Goal: Navigation & Orientation: Find specific page/section

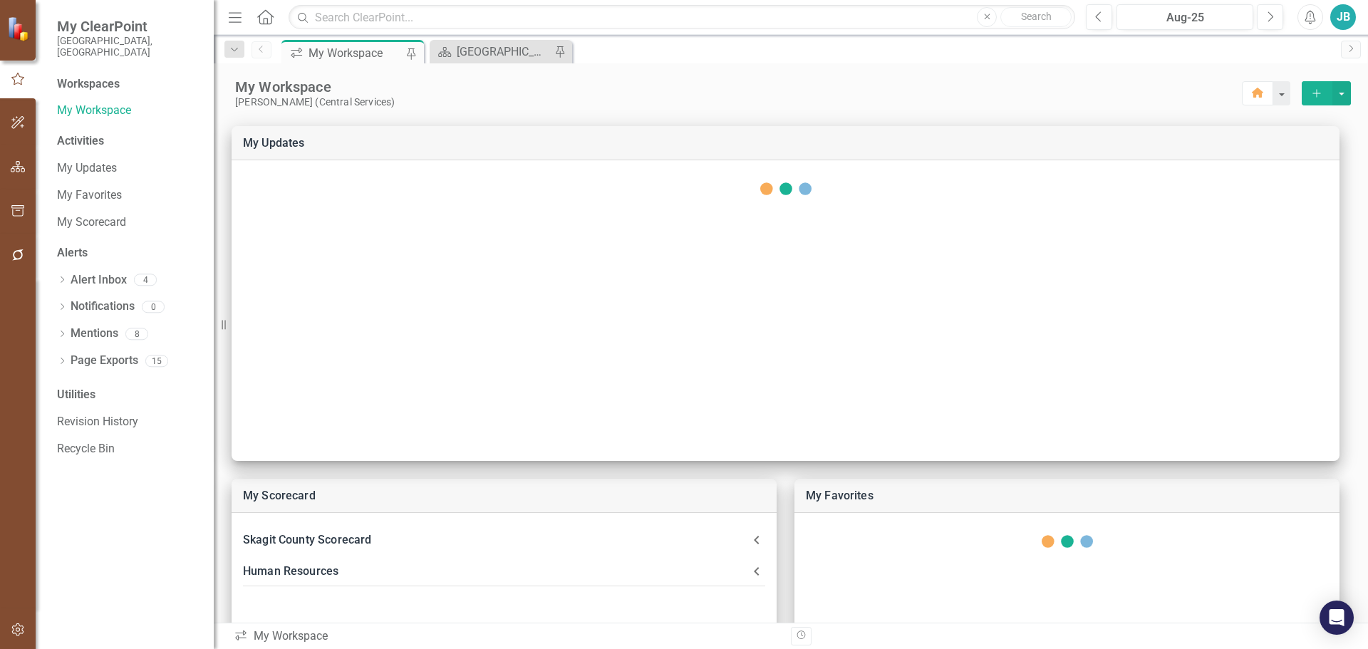
click at [21, 634] on icon "button" at bounding box center [18, 629] width 15 height 11
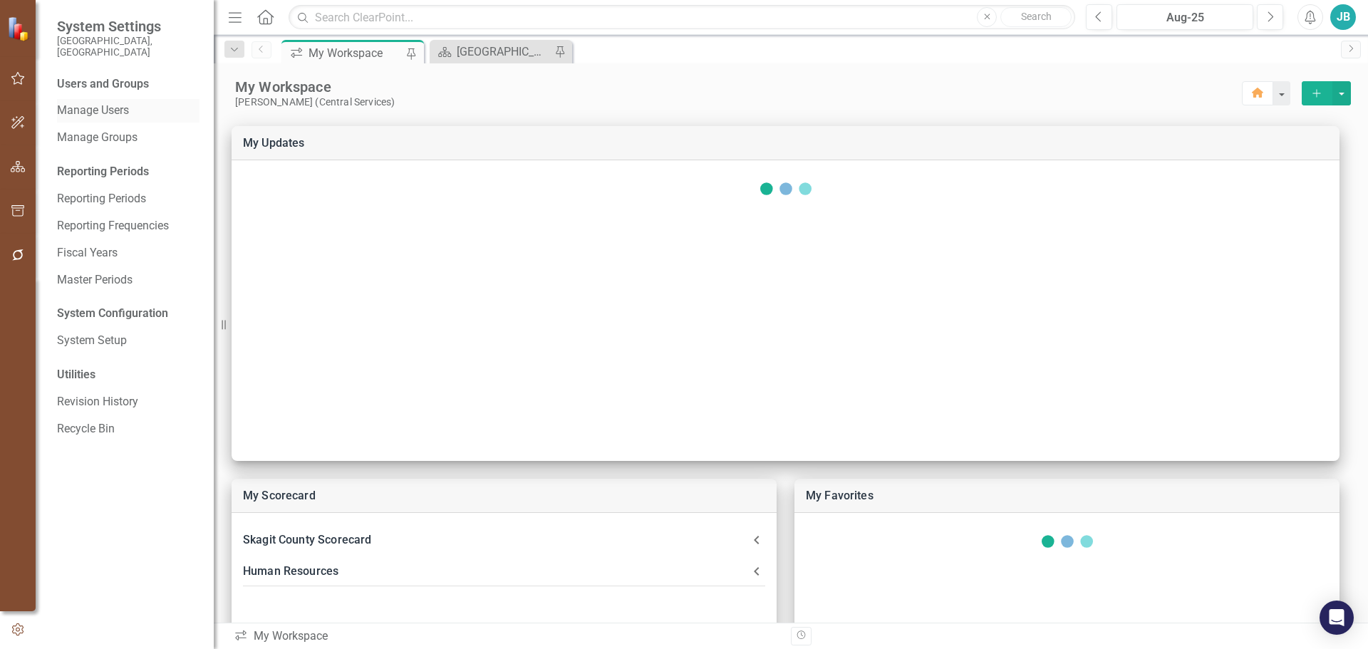
click at [98, 103] on link "Manage Users" at bounding box center [128, 111] width 143 height 16
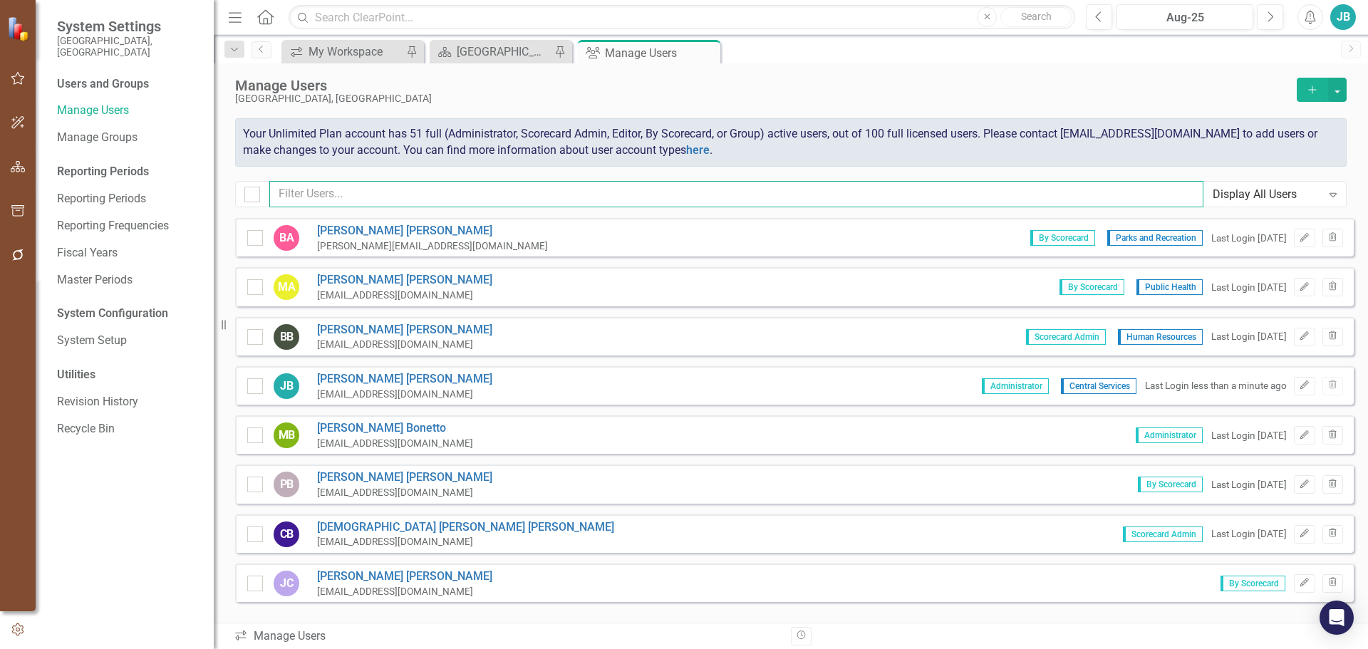
click at [438, 204] on input "text" at bounding box center [736, 194] width 934 height 26
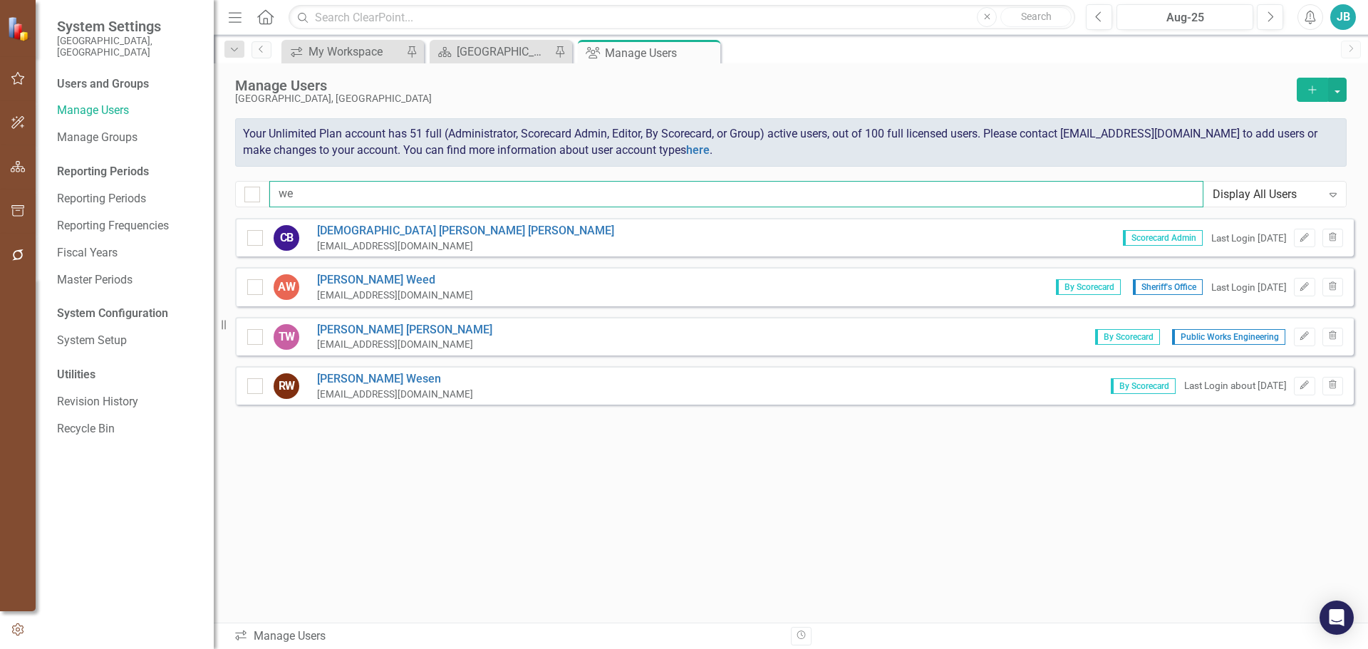
type input "we"
drag, startPoint x: 425, startPoint y: 391, endPoint x: 317, endPoint y: 389, distance: 107.6
click at [317, 389] on div "RW [PERSON_NAME] [PERSON_NAME][EMAIL_ADDRESS][DOMAIN_NAME] By Scorecard Last Lo…" at bounding box center [794, 385] width 1119 height 38
click at [1303, 385] on icon "Edit" at bounding box center [1304, 385] width 11 height 9
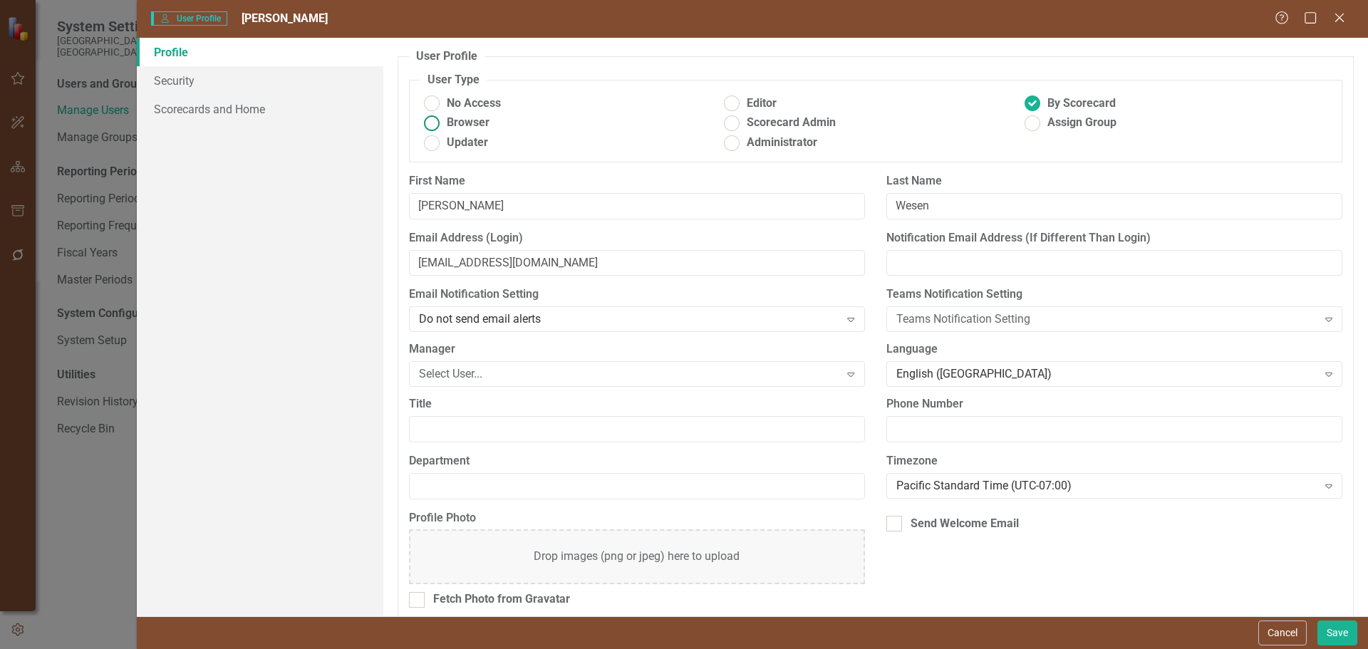
click at [445, 118] on label "Browser" at bounding box center [571, 123] width 301 height 16
click at [443, 118] on input "Browser" at bounding box center [432, 123] width 22 height 22
radio input "true"
click at [1036, 97] on ins at bounding box center [1033, 104] width 22 height 22
click at [1036, 97] on input "By Scorecard" at bounding box center [1033, 104] width 22 height 22
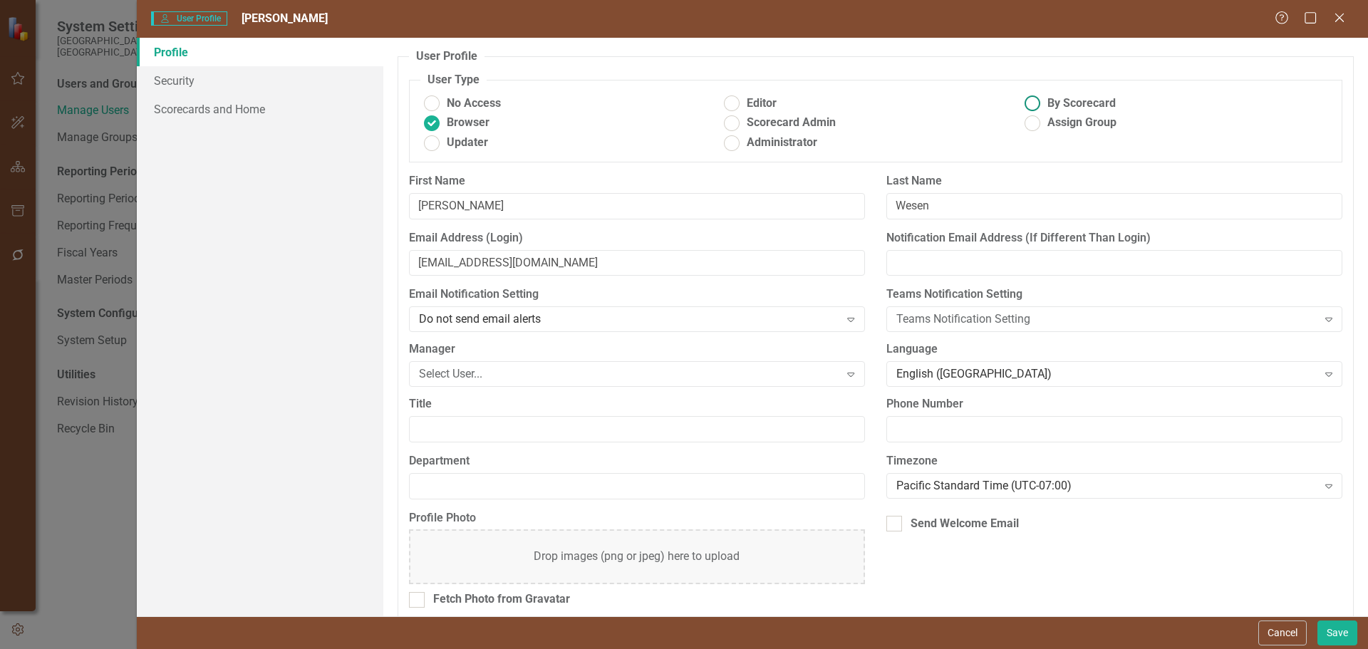
radio input "true"
click at [250, 81] on link "Security" at bounding box center [260, 80] width 247 height 29
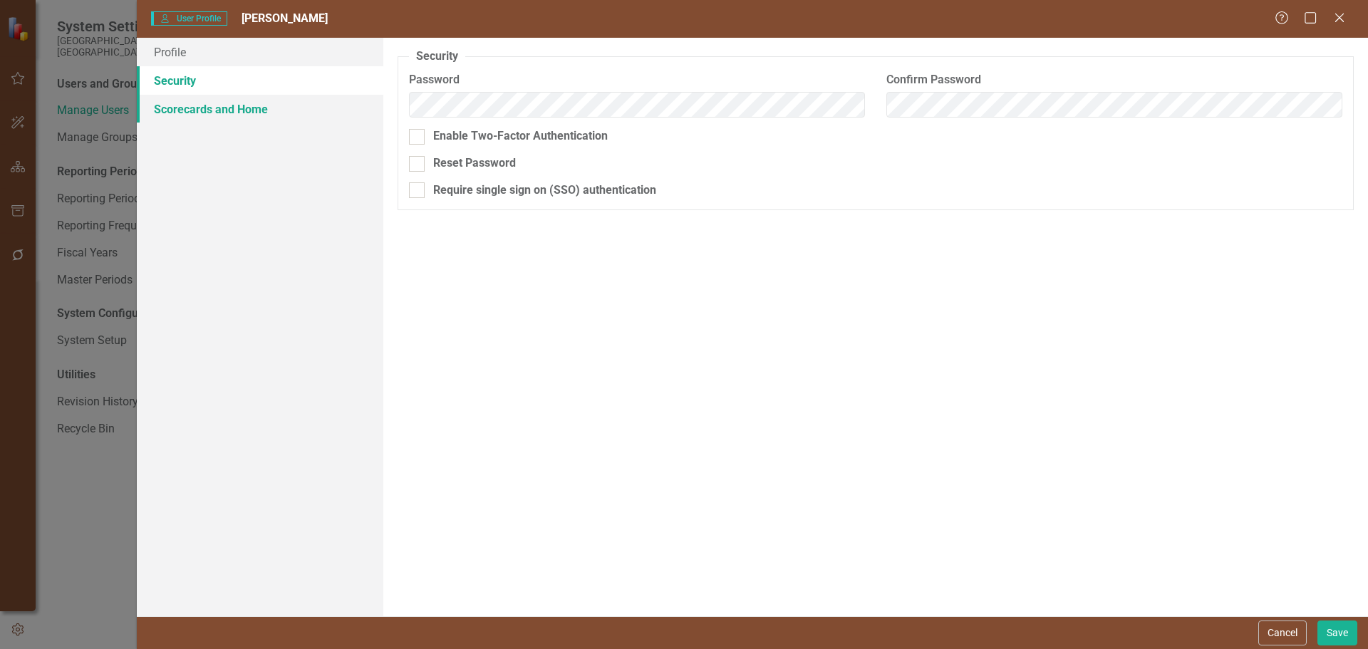
click at [306, 112] on link "Scorecards and Home" at bounding box center [260, 109] width 247 height 29
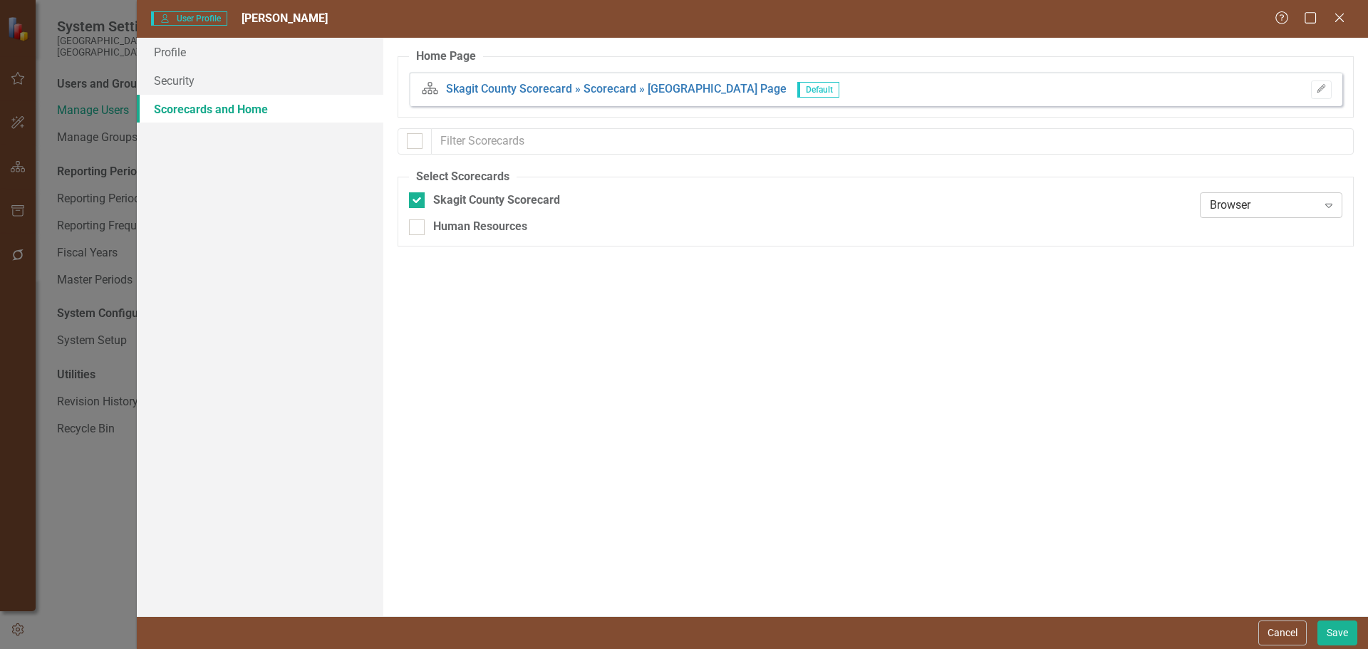
drag, startPoint x: 1192, startPoint y: 212, endPoint x: 1247, endPoint y: 206, distance: 55.3
click at [1195, 212] on div "Skagit County Scorecard Browser Expand" at bounding box center [876, 205] width 934 height 27
click at [1247, 206] on div "Browser" at bounding box center [1264, 205] width 108 height 16
click at [1256, 222] on div "Browser" at bounding box center [1275, 230] width 120 height 16
click at [890, 356] on div "Home Page Scorecard Skagit County Scorecard » Scorecard » [GEOGRAPHIC_DATA] Pag…" at bounding box center [875, 327] width 985 height 579
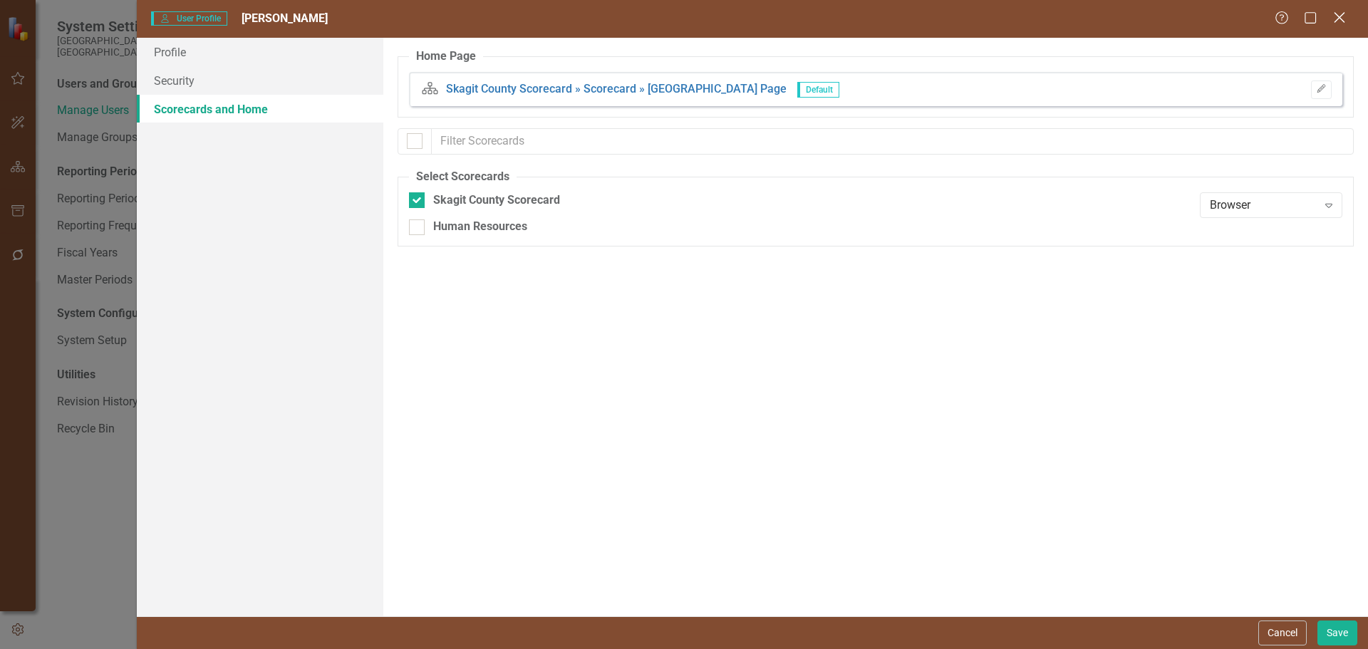
click at [1333, 13] on icon "Close" at bounding box center [1340, 18] width 18 height 14
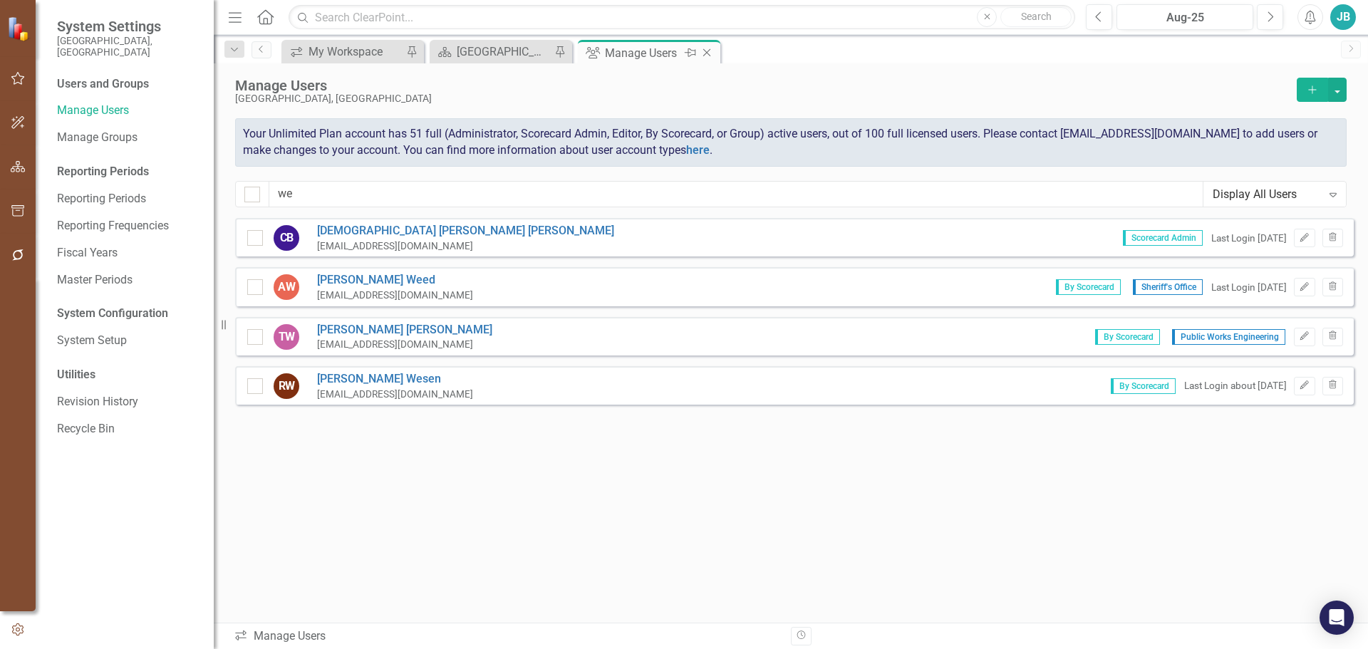
click at [704, 52] on icon "Close" at bounding box center [707, 52] width 14 height 11
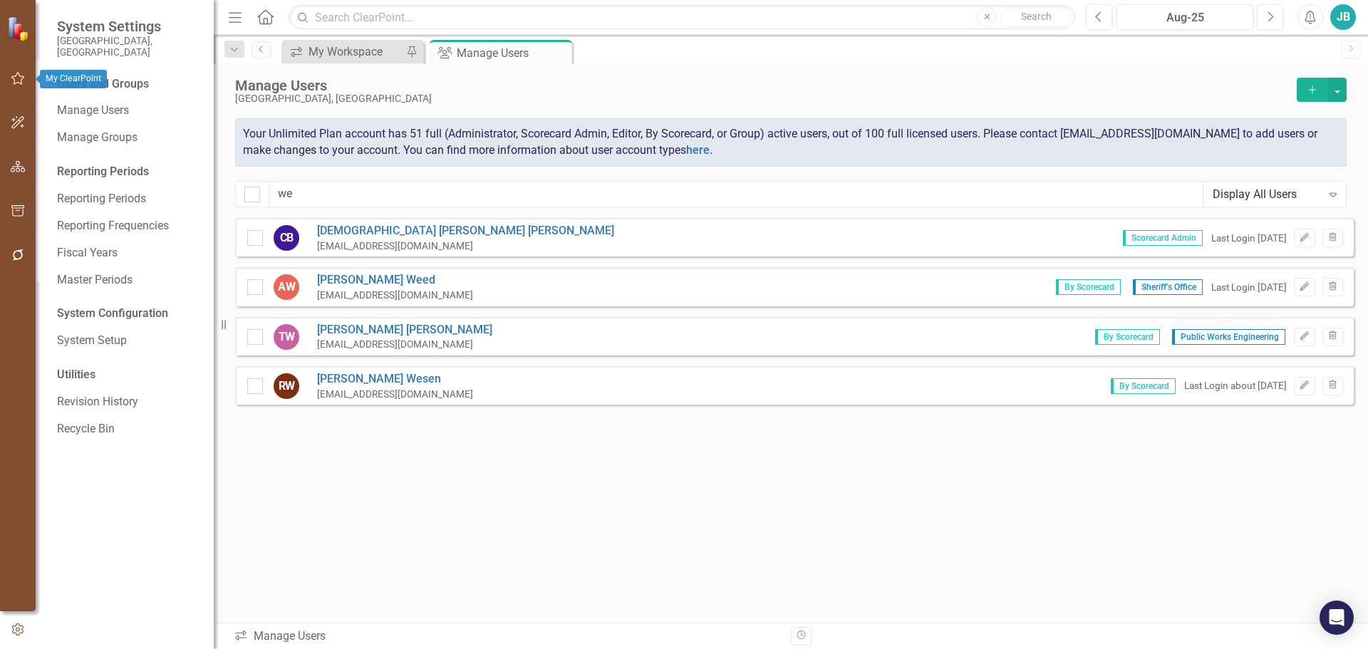
click at [16, 77] on icon "button" at bounding box center [18, 78] width 15 height 11
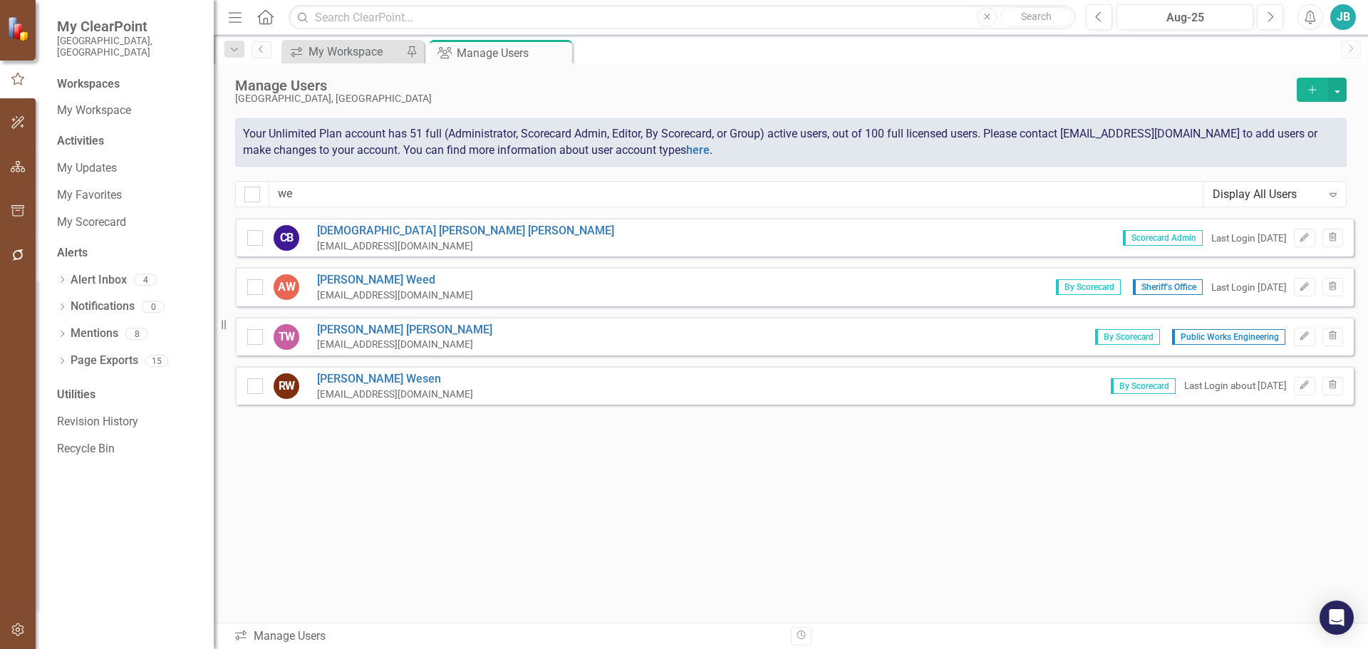
click at [21, 26] on img at bounding box center [19, 28] width 25 height 25
click at [108, 39] on small "[GEOGRAPHIC_DATA], [GEOGRAPHIC_DATA]" at bounding box center [128, 47] width 143 height 24
click at [234, 19] on icon "Menu" at bounding box center [235, 16] width 19 height 15
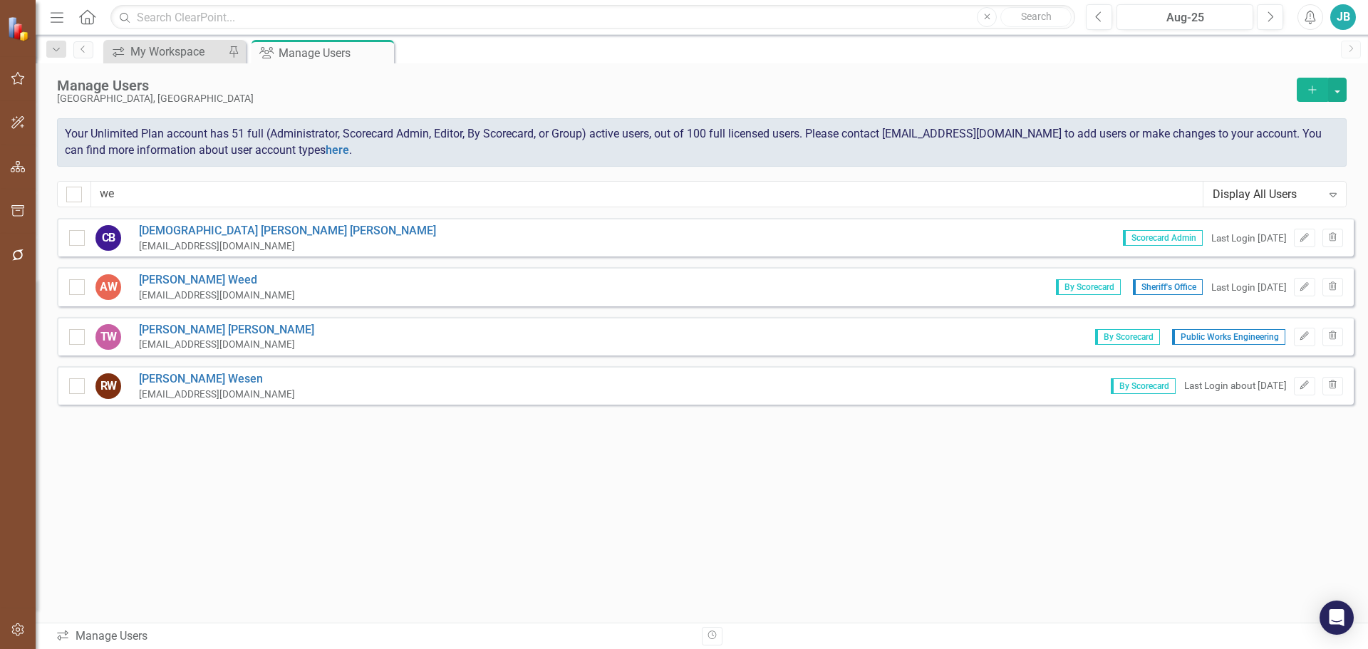
click at [50, 14] on icon "Menu" at bounding box center [57, 16] width 19 height 15
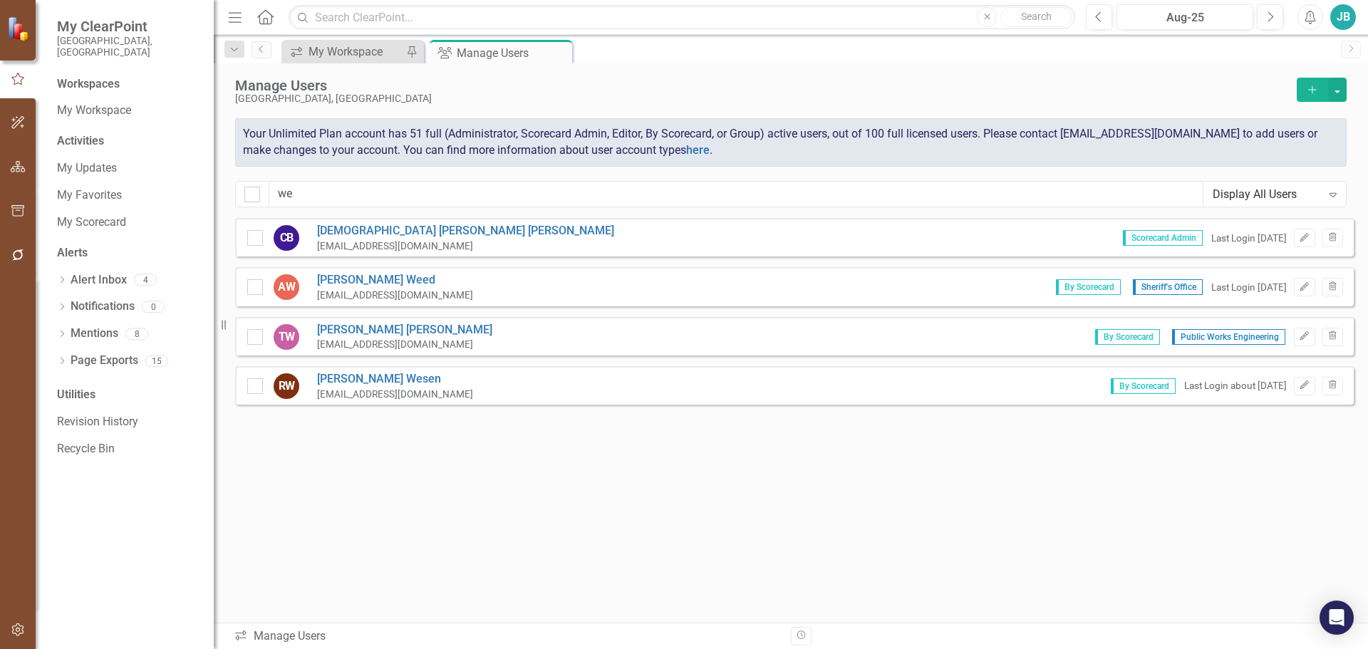
click at [268, 19] on icon at bounding box center [265, 16] width 16 height 15
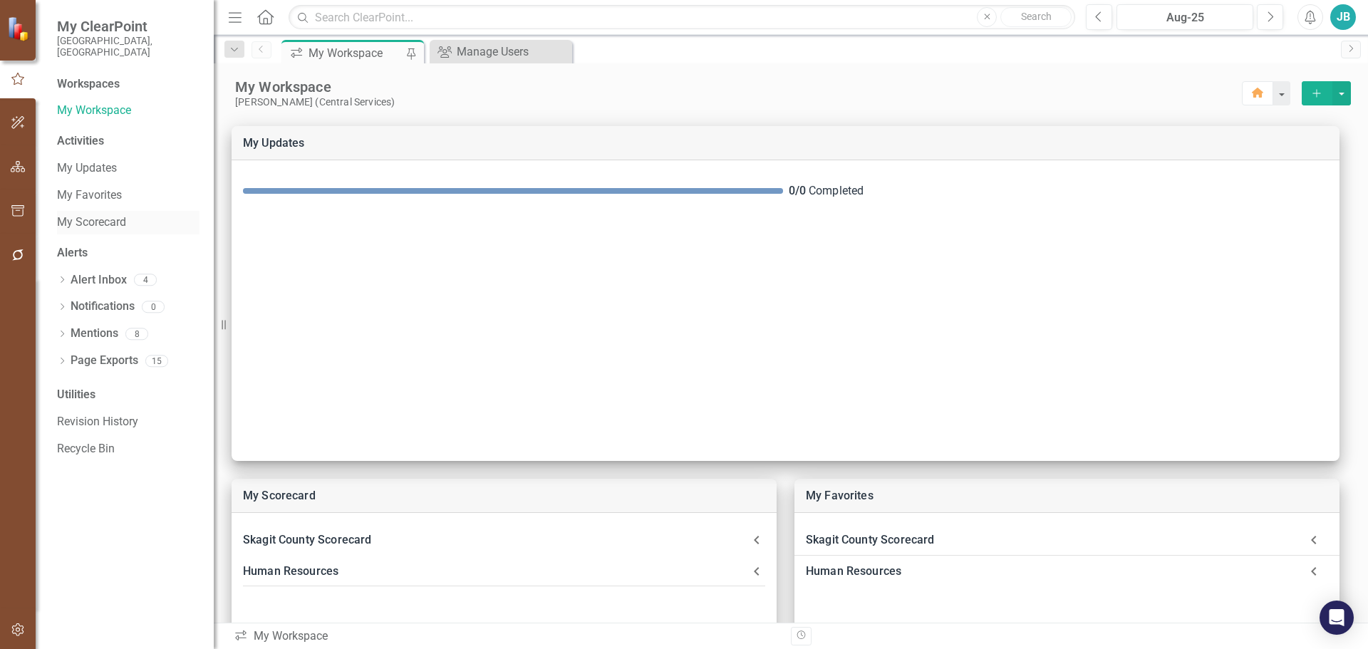
click at [138, 215] on link "My Scorecard" at bounding box center [128, 223] width 143 height 16
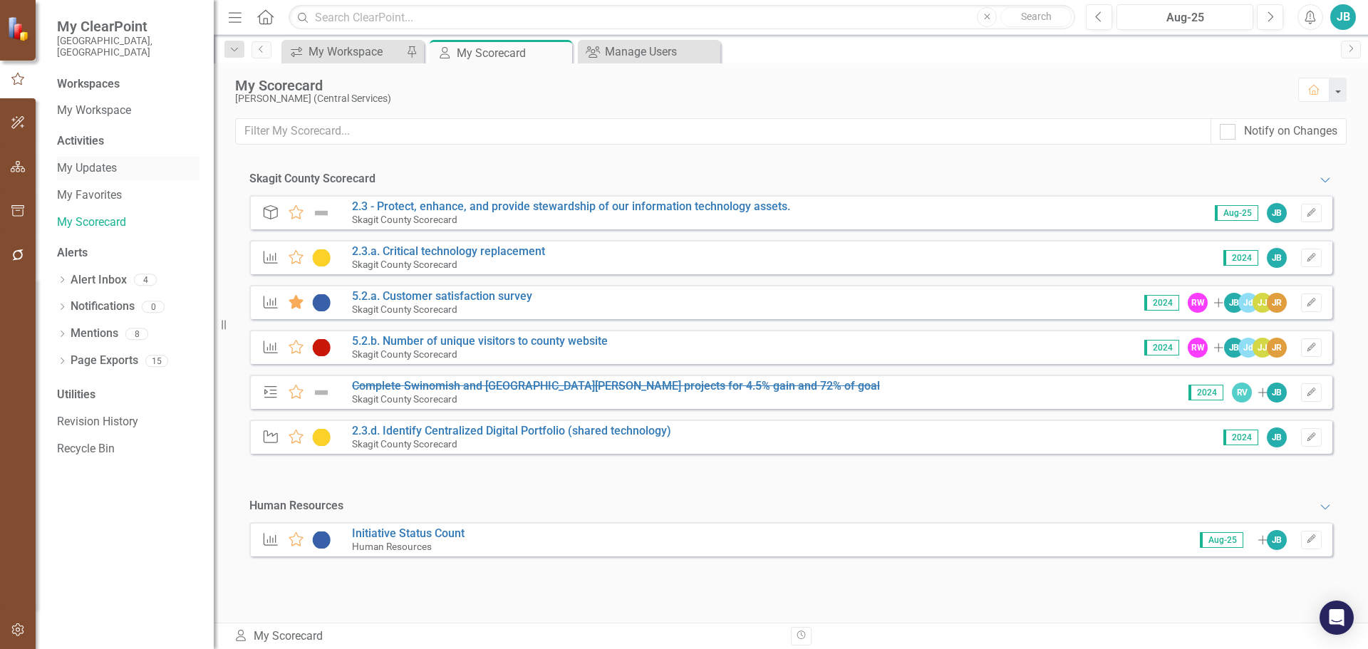
click at [112, 160] on link "My Updates" at bounding box center [128, 168] width 143 height 16
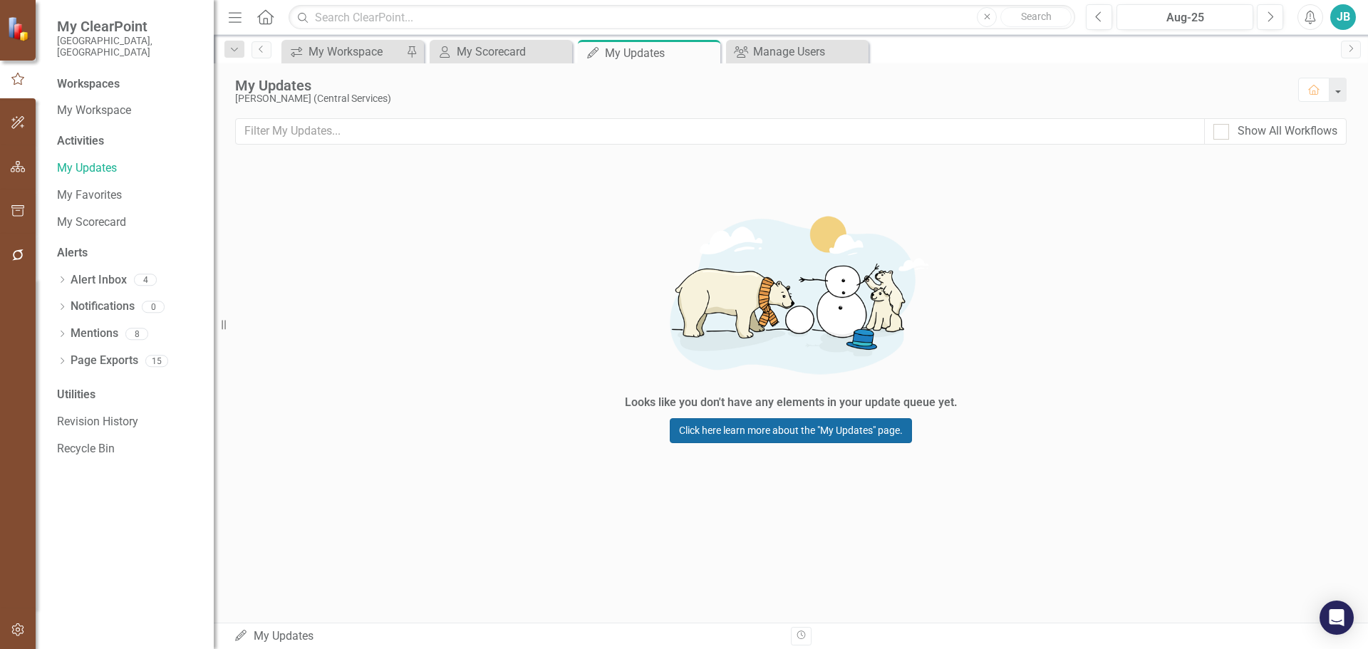
click at [781, 433] on link "Click here learn more about the "My Updates" page." at bounding box center [791, 430] width 242 height 25
click at [708, 51] on icon "Close" at bounding box center [707, 52] width 14 height 11
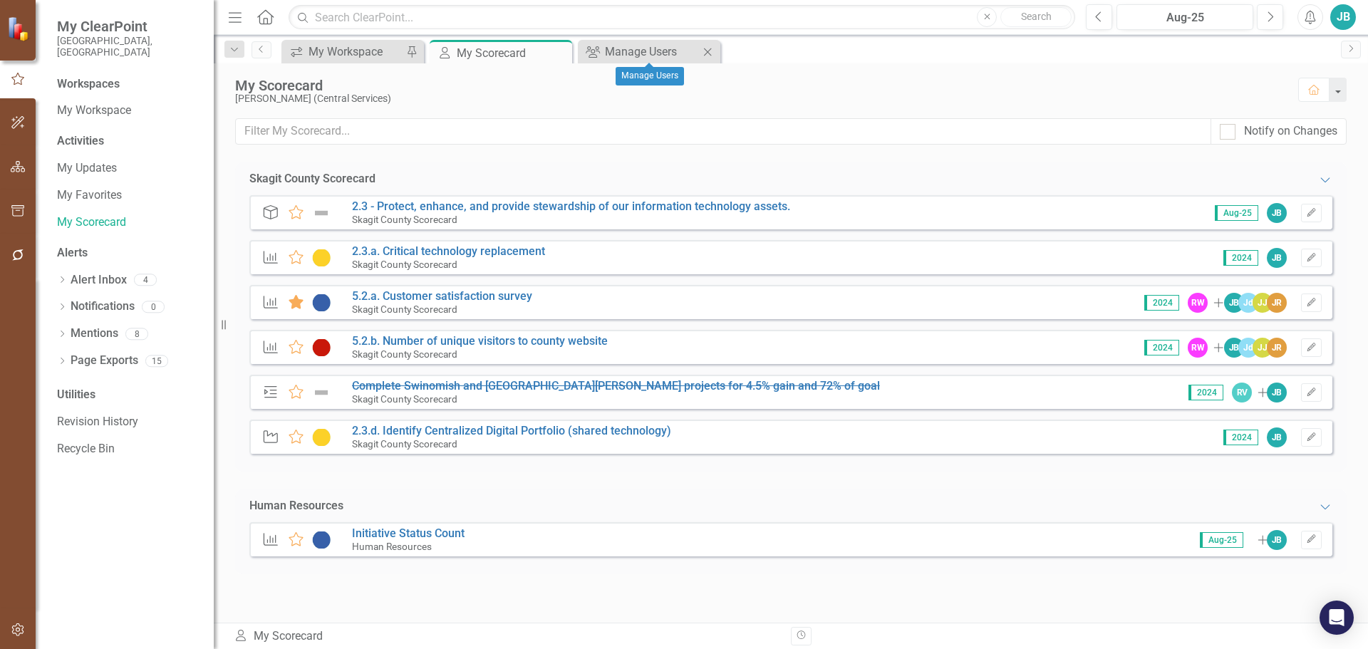
click at [708, 51] on icon at bounding box center [708, 52] width 8 height 8
click at [553, 51] on icon "Close" at bounding box center [559, 52] width 14 height 11
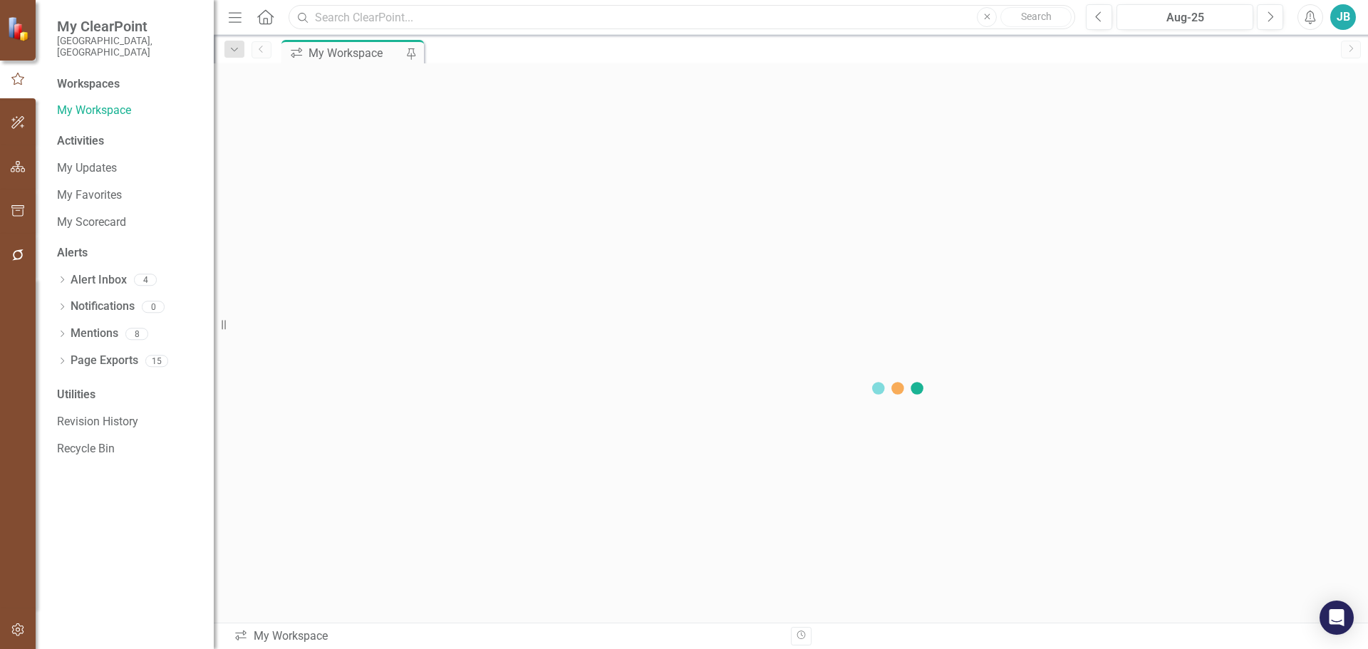
click at [856, 23] on input "text" at bounding box center [682, 17] width 787 height 25
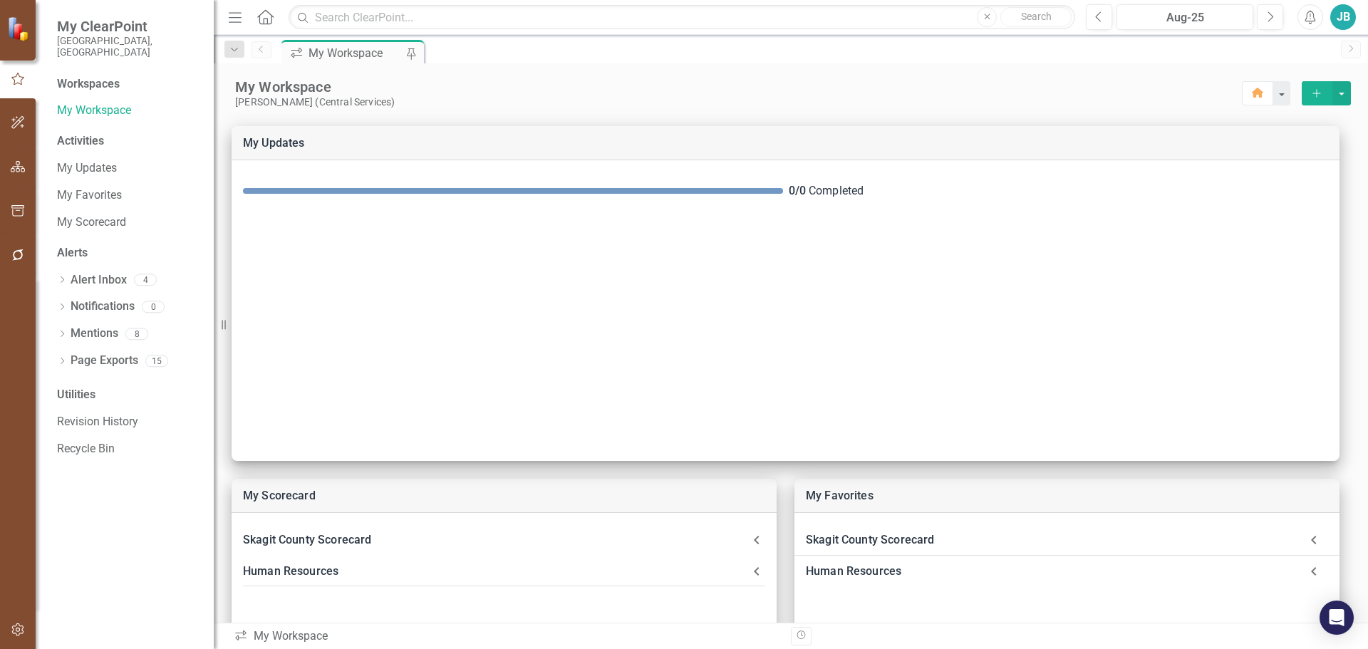
click at [738, 91] on div "My Workspace" at bounding box center [738, 87] width 1007 height 19
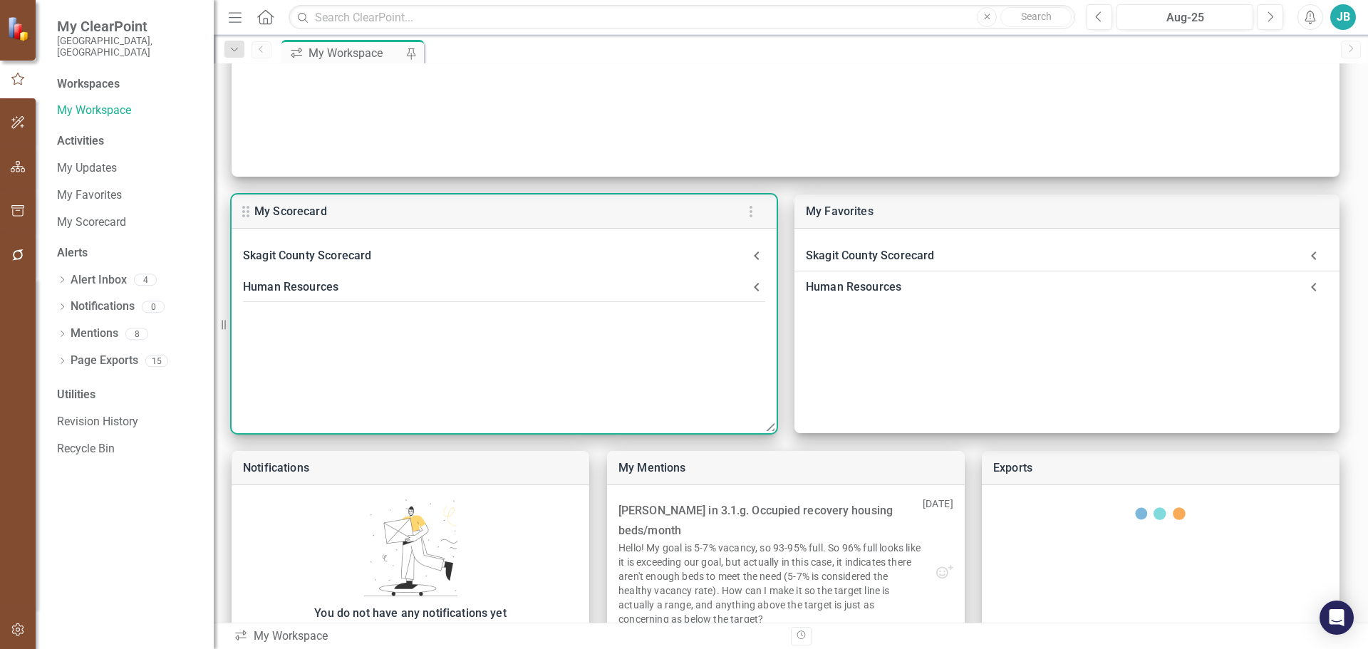
scroll to position [285, 0]
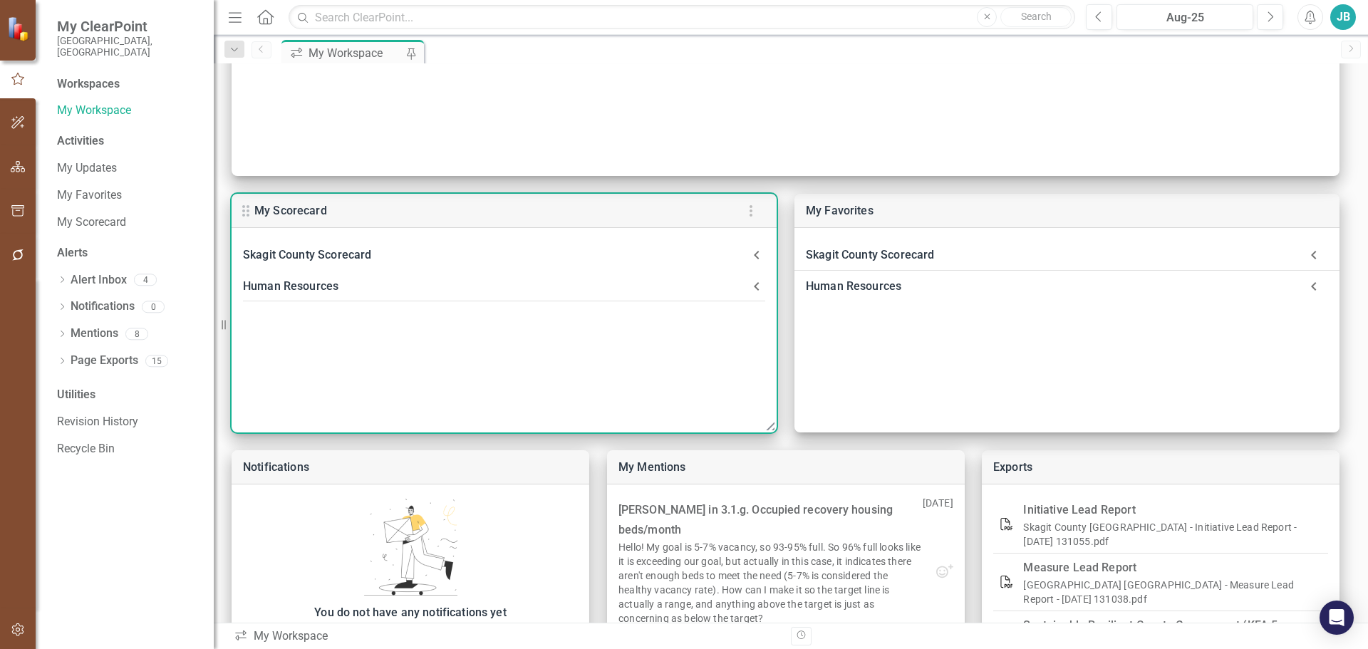
click at [360, 253] on div "Skagit County Scorecard" at bounding box center [495, 255] width 505 height 20
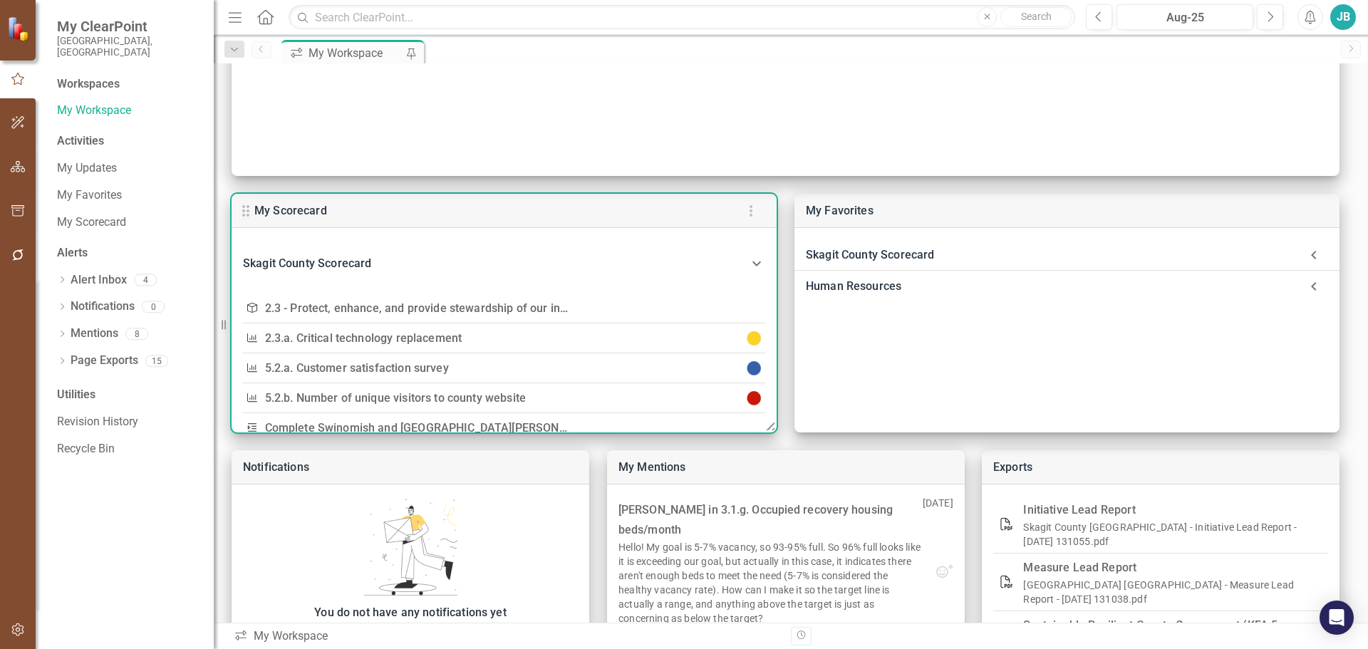
click at [349, 313] on link "2.3 - Protect, enhance, and provide stewardship of our information technology a…" at bounding box center [489, 308] width 448 height 14
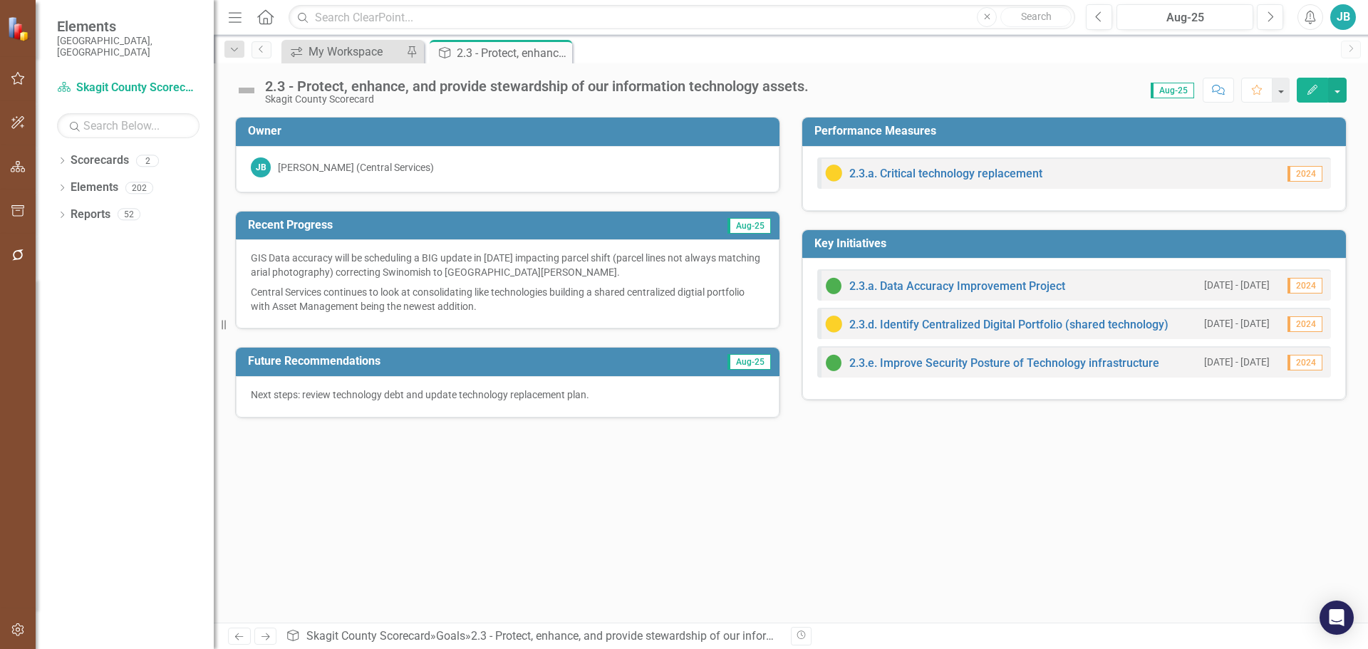
click at [306, 97] on div "Skagit County Scorecard" at bounding box center [537, 99] width 544 height 11
click at [174, 80] on link "Scorecard Skagit County Scorecard" at bounding box center [128, 88] width 143 height 16
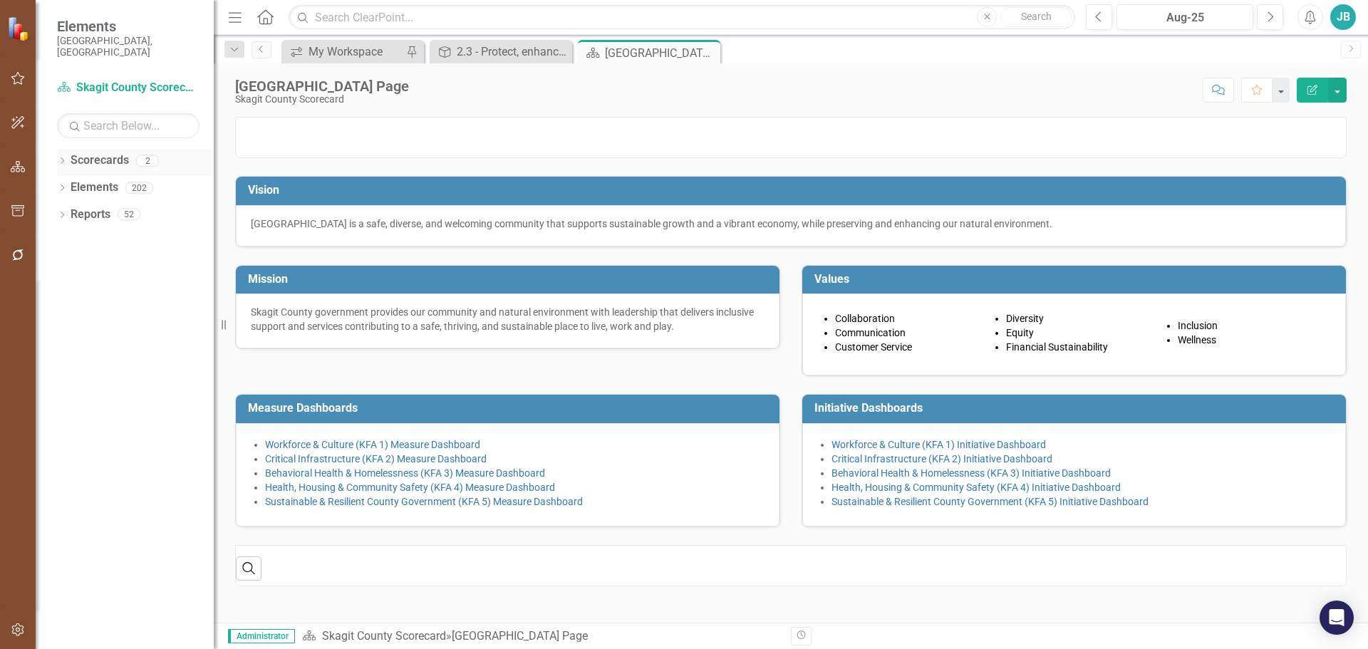
click at [61, 158] on icon "Dropdown" at bounding box center [62, 162] width 10 height 8
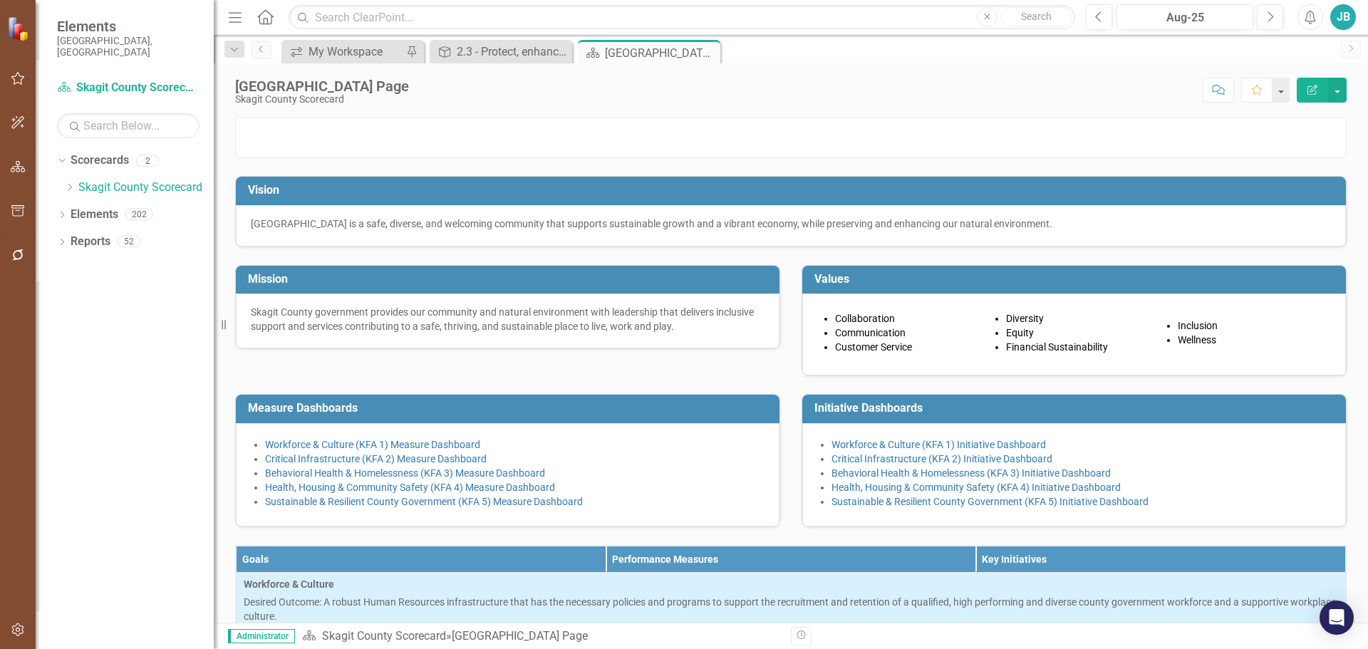
click at [1310, 15] on icon "Alerts" at bounding box center [1310, 17] width 15 height 14
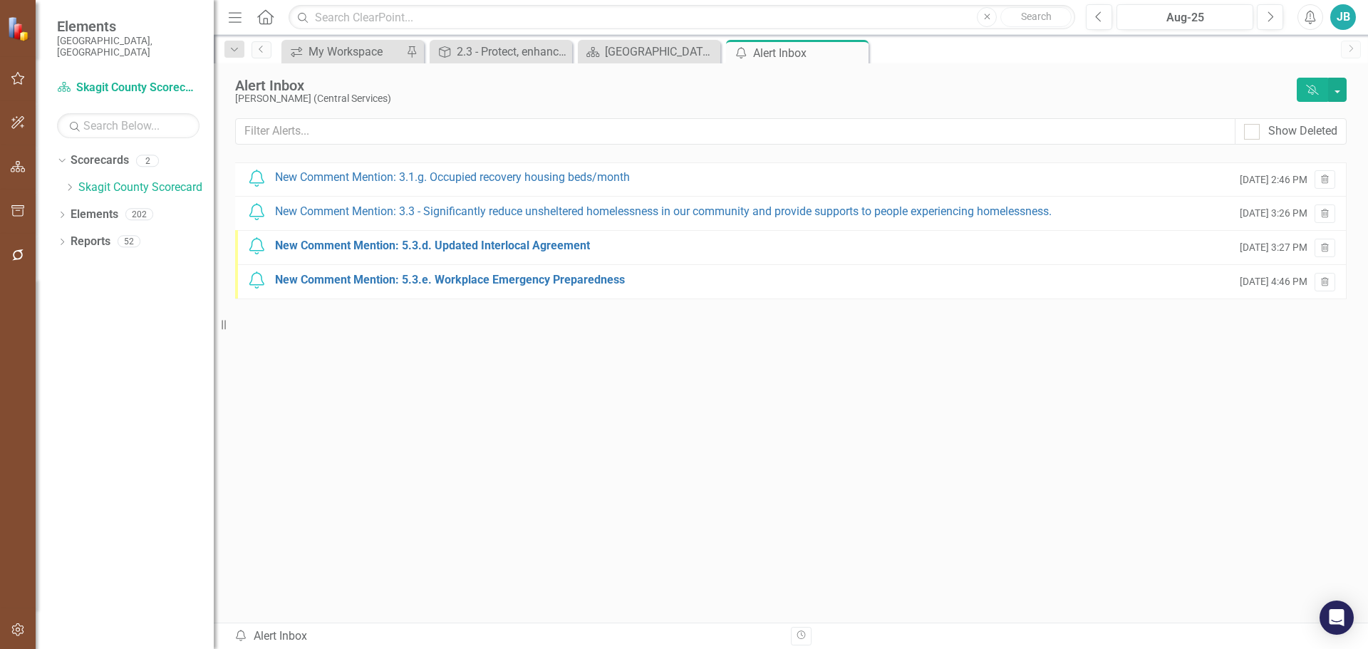
click at [256, 17] on icon "Home" at bounding box center [265, 16] width 19 height 15
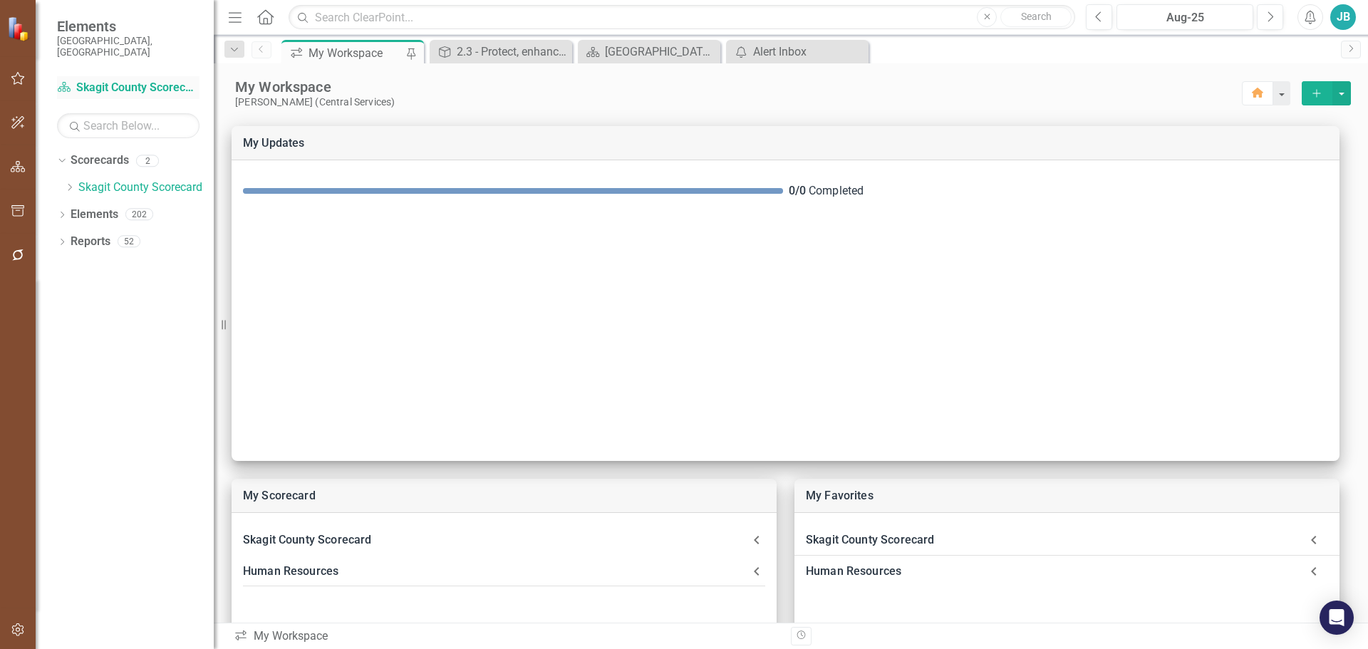
click at [153, 80] on link "Scorecard Skagit County Scorecard" at bounding box center [128, 88] width 143 height 16
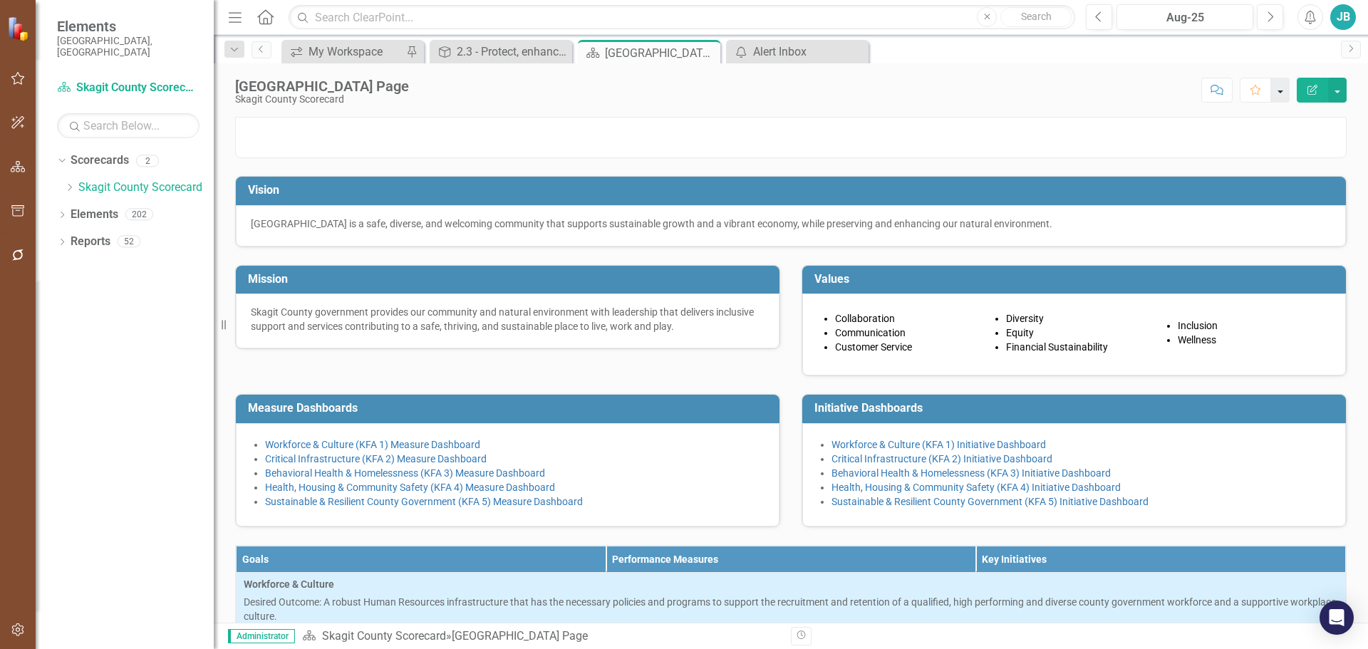
click at [1279, 90] on button "button" at bounding box center [1281, 90] width 19 height 25
click at [1341, 93] on button "button" at bounding box center [1338, 90] width 19 height 25
click at [959, 118] on p at bounding box center [791, 118] width 1110 height 0
click at [16, 630] on icon "button" at bounding box center [17, 630] width 12 height 13
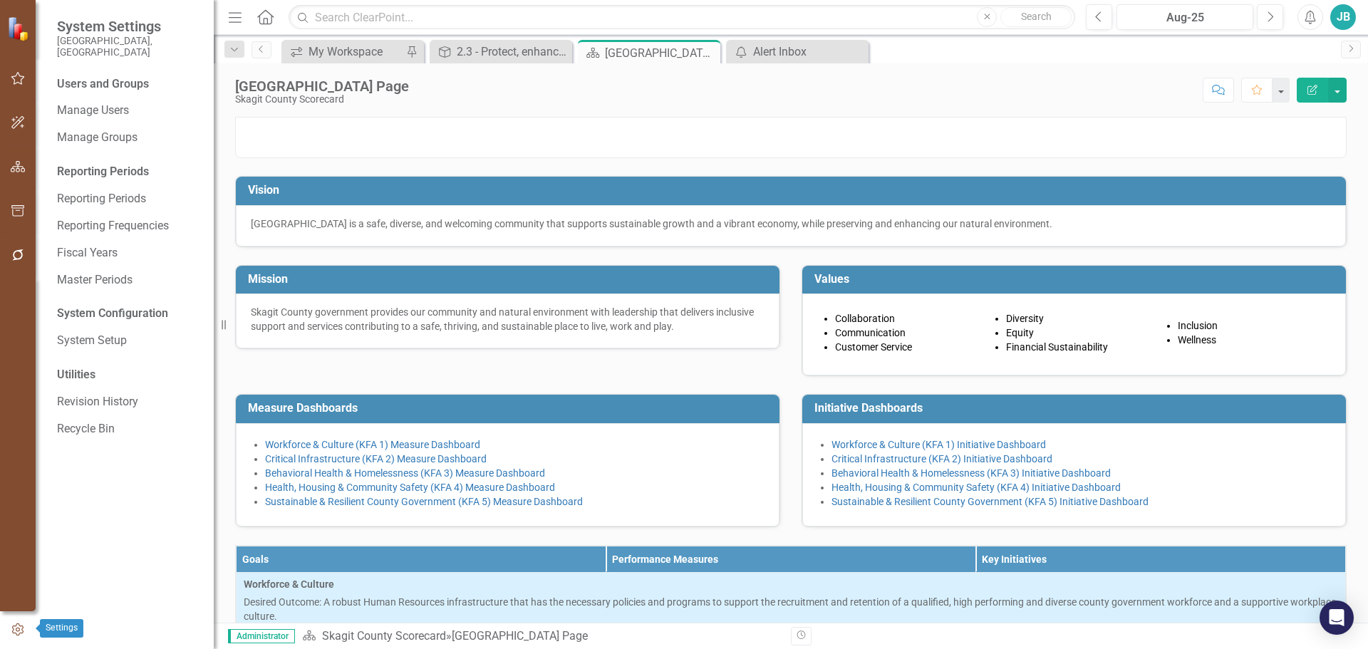
click at [16, 630] on icon "button" at bounding box center [17, 630] width 11 height 13
click at [1350, 7] on div "JB" at bounding box center [1344, 17] width 26 height 26
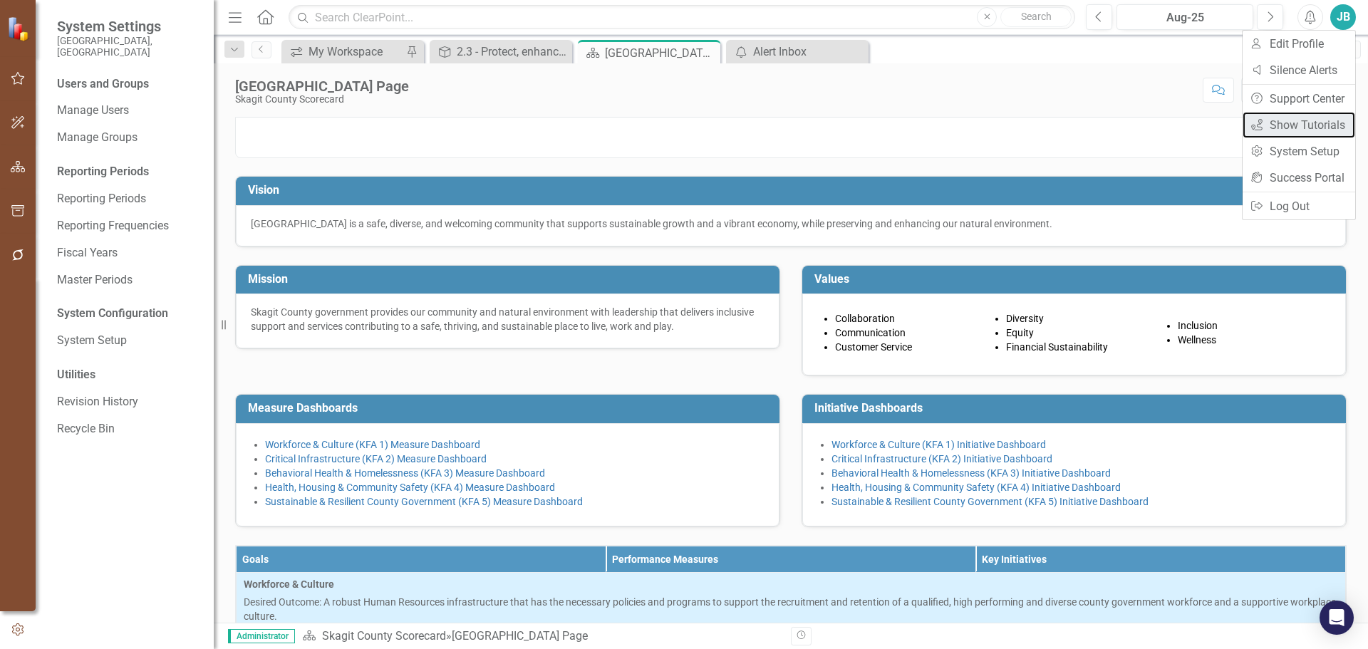
click at [1319, 130] on link "icon.tutorial Show Tutorials" at bounding box center [1299, 125] width 113 height 26
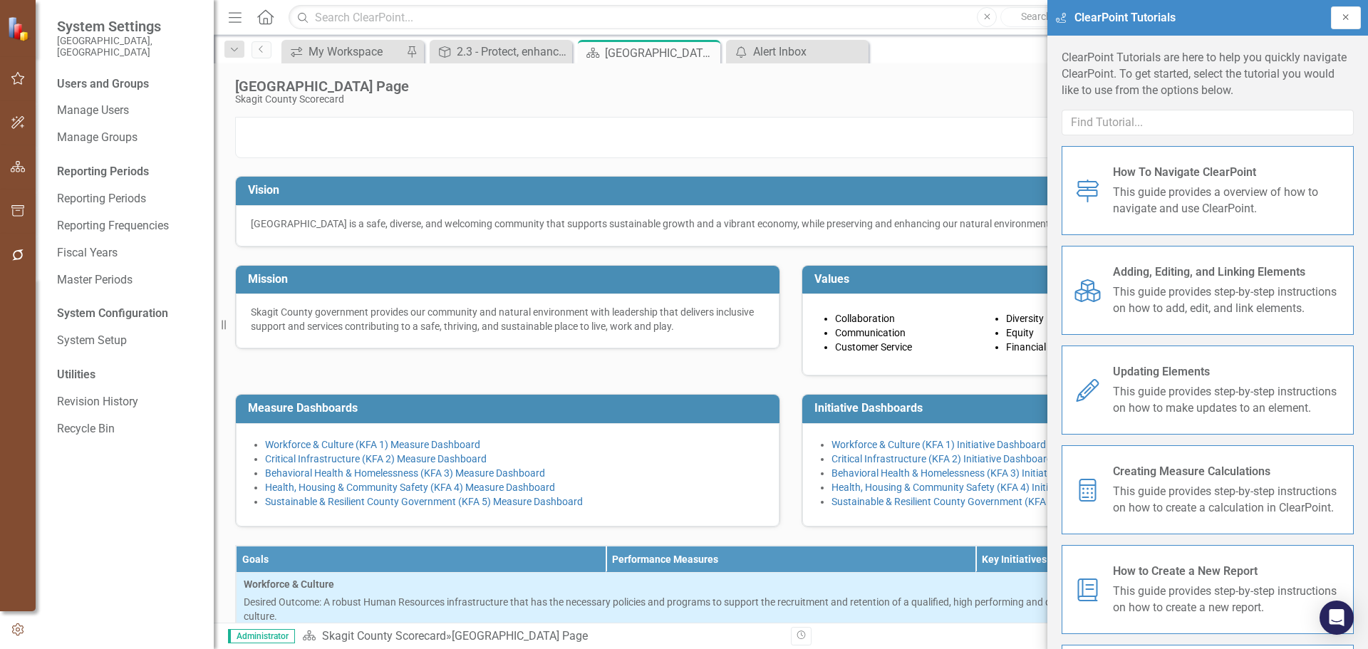
click at [1344, 20] on icon "Close" at bounding box center [1346, 17] width 11 height 9
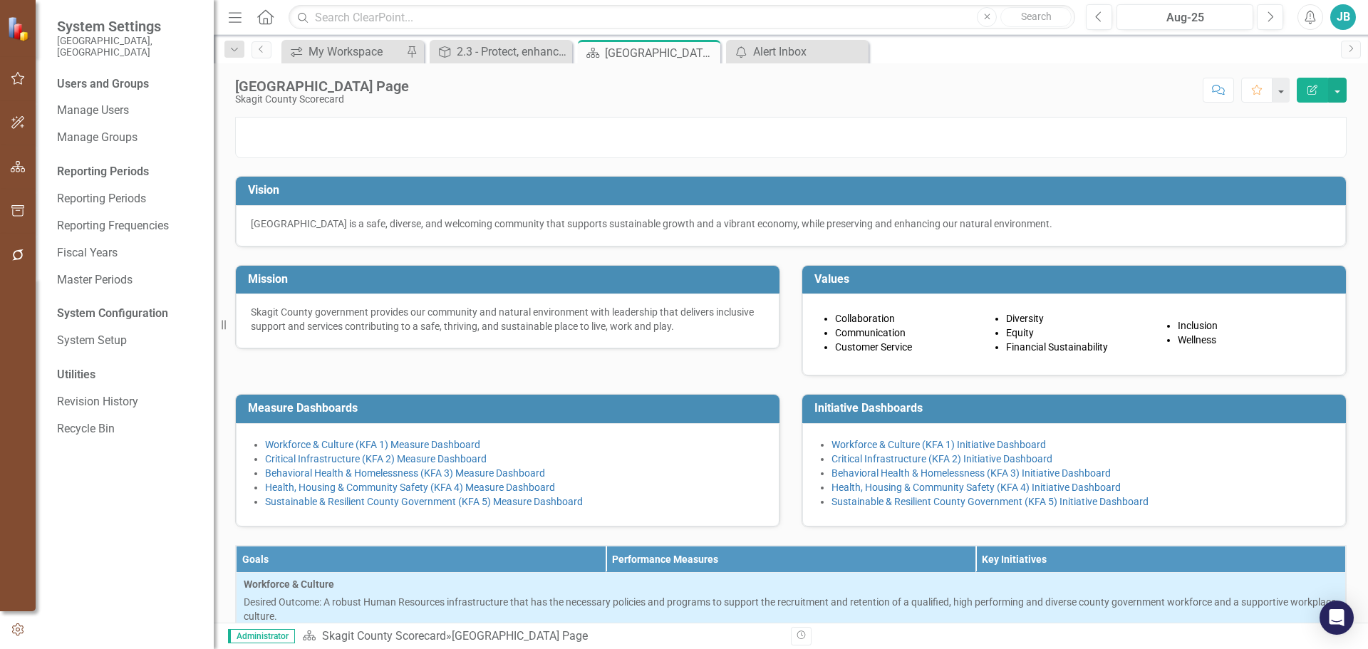
click at [1344, 21] on div "JB" at bounding box center [1344, 17] width 26 height 26
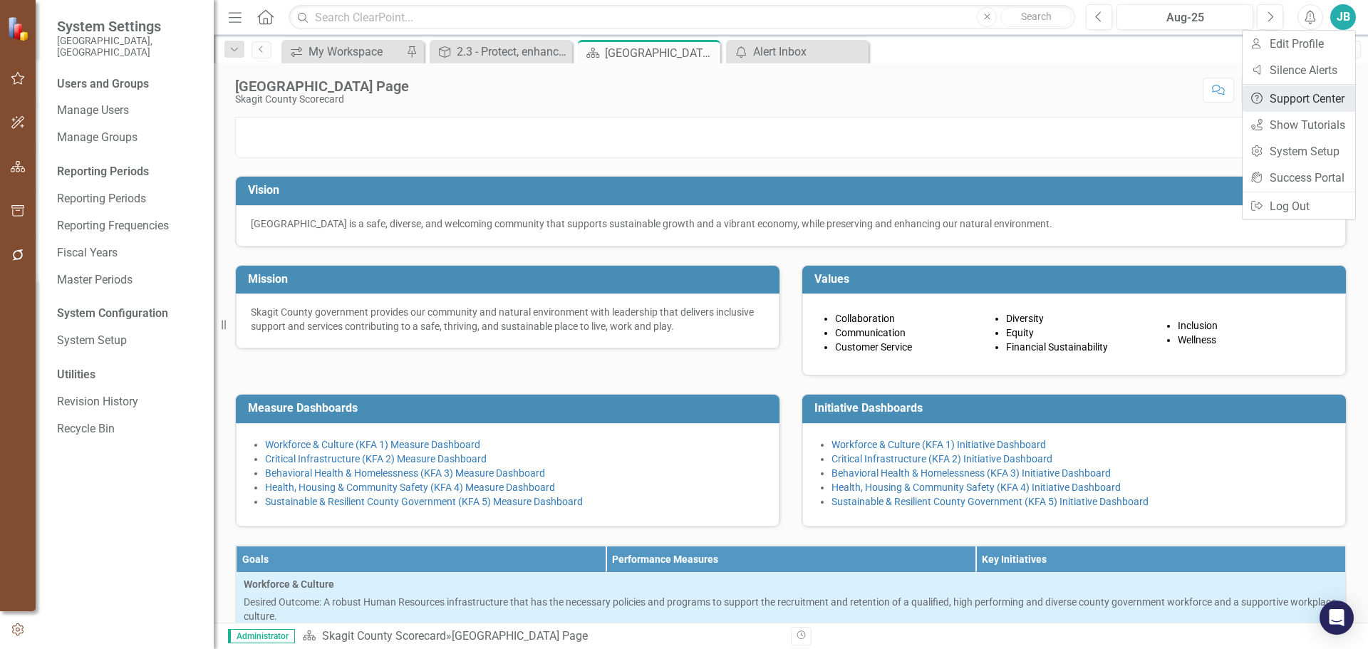
click at [1306, 98] on link "Help Support Center" at bounding box center [1299, 99] width 113 height 26
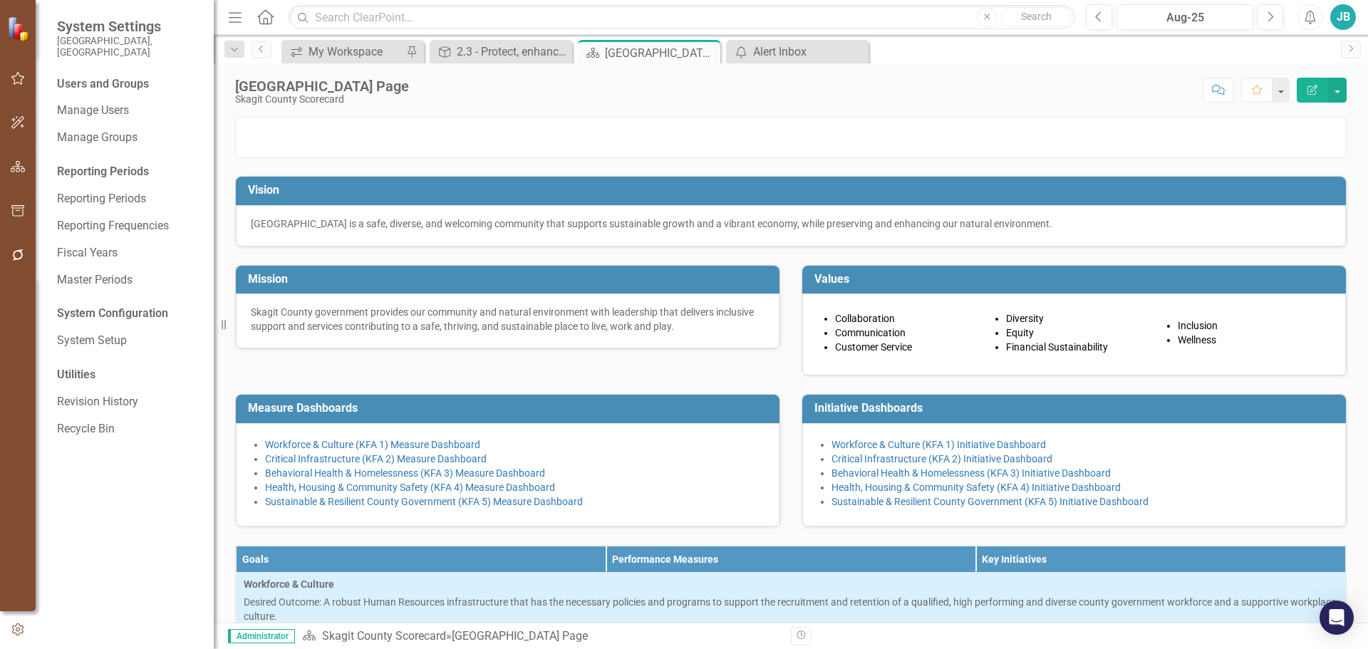
click at [17, 634] on icon "button" at bounding box center [18, 630] width 16 height 13
click at [19, 620] on button "button" at bounding box center [18, 631] width 36 height 24
click at [99, 103] on link "Manage Users" at bounding box center [128, 111] width 143 height 16
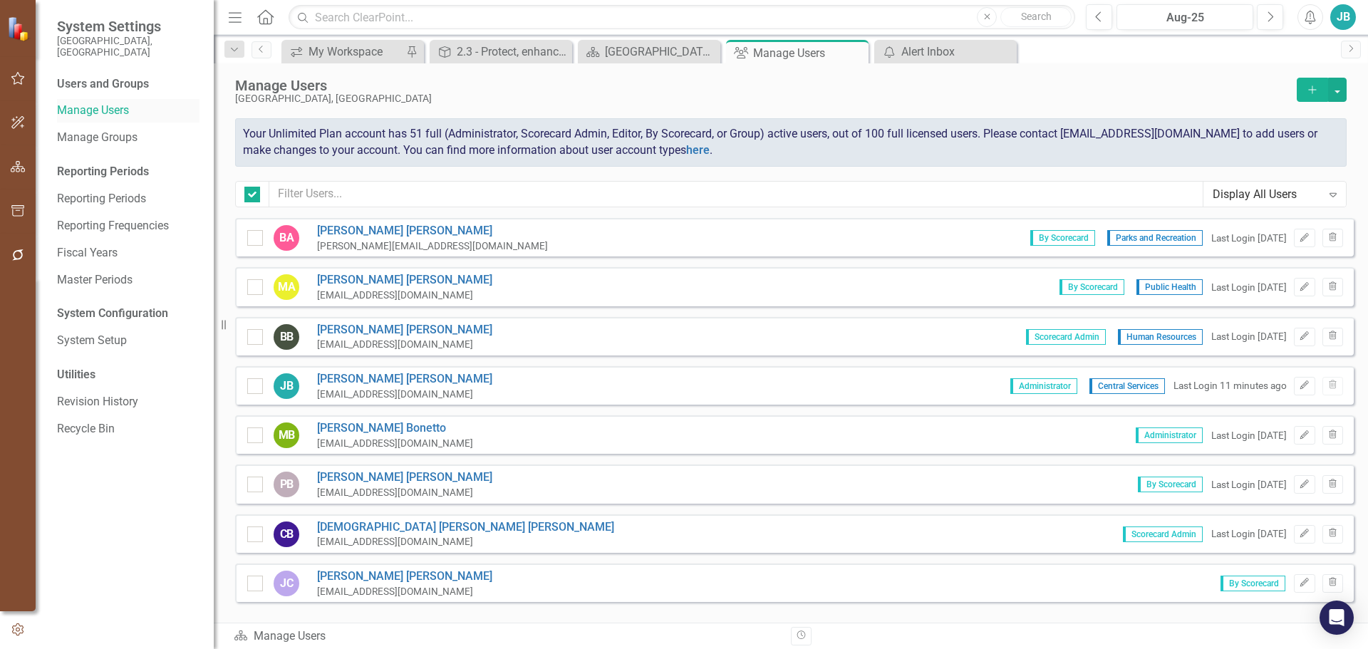
checkbox input "false"
click at [696, 150] on link "here" at bounding box center [698, 150] width 24 height 14
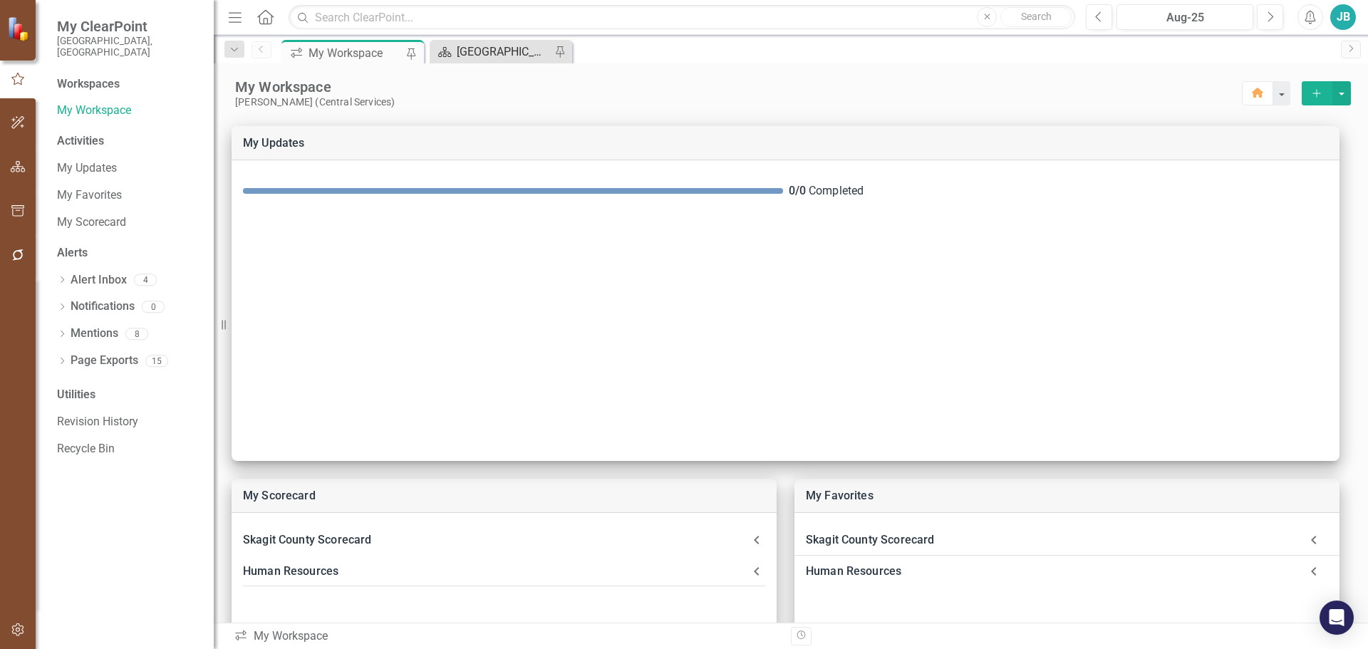
click at [511, 54] on div "[GEOGRAPHIC_DATA] Page" at bounding box center [504, 52] width 94 height 18
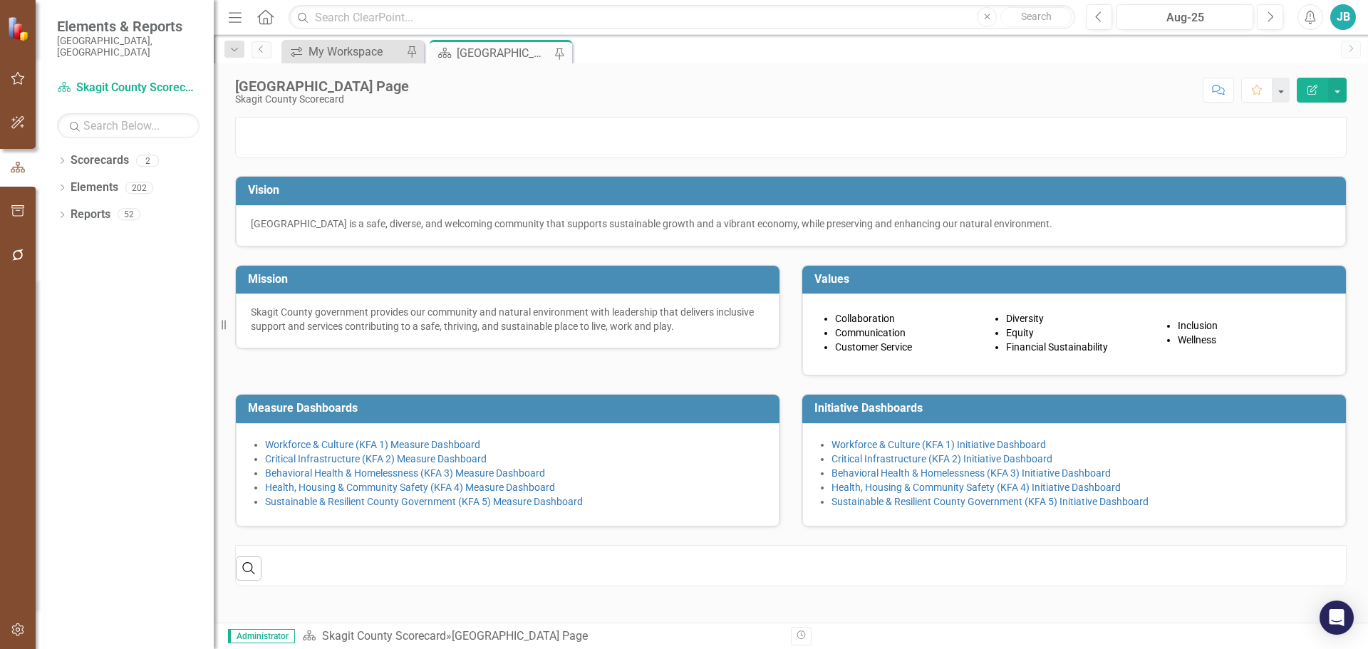
click at [237, 16] on icon "Menu" at bounding box center [235, 16] width 19 height 15
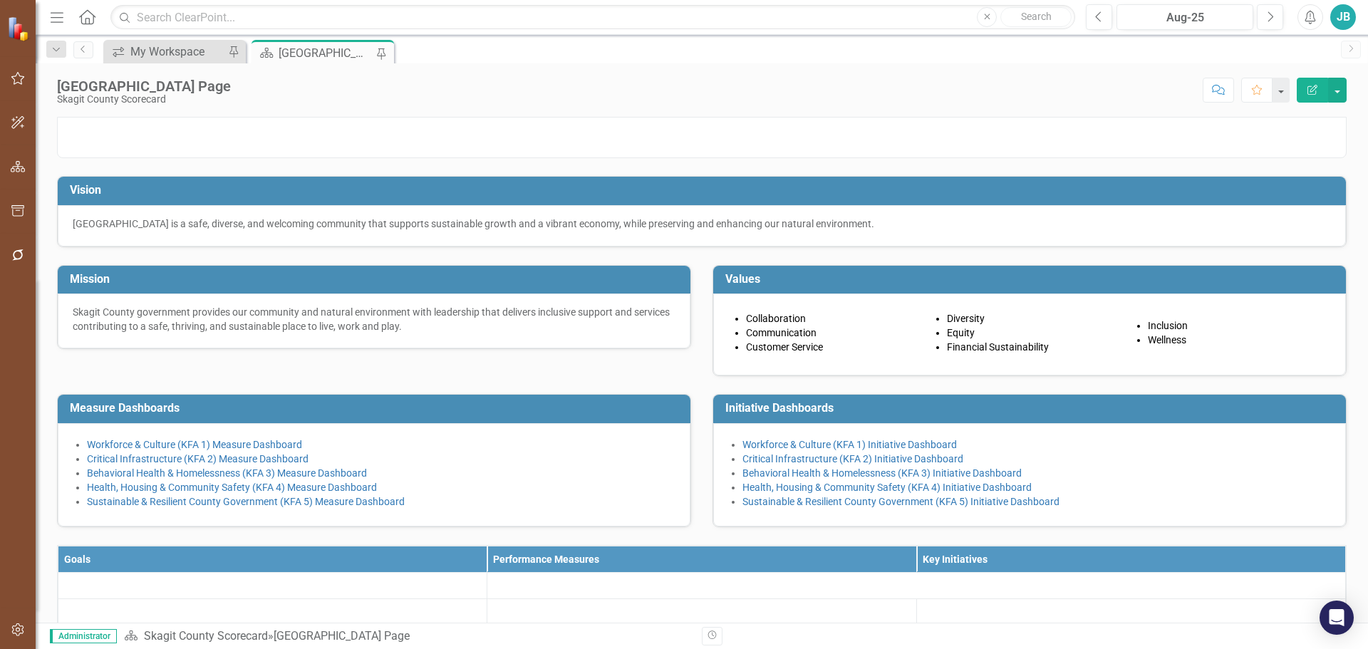
scroll to position [143, 0]
